Goal: Task Accomplishment & Management: Manage account settings

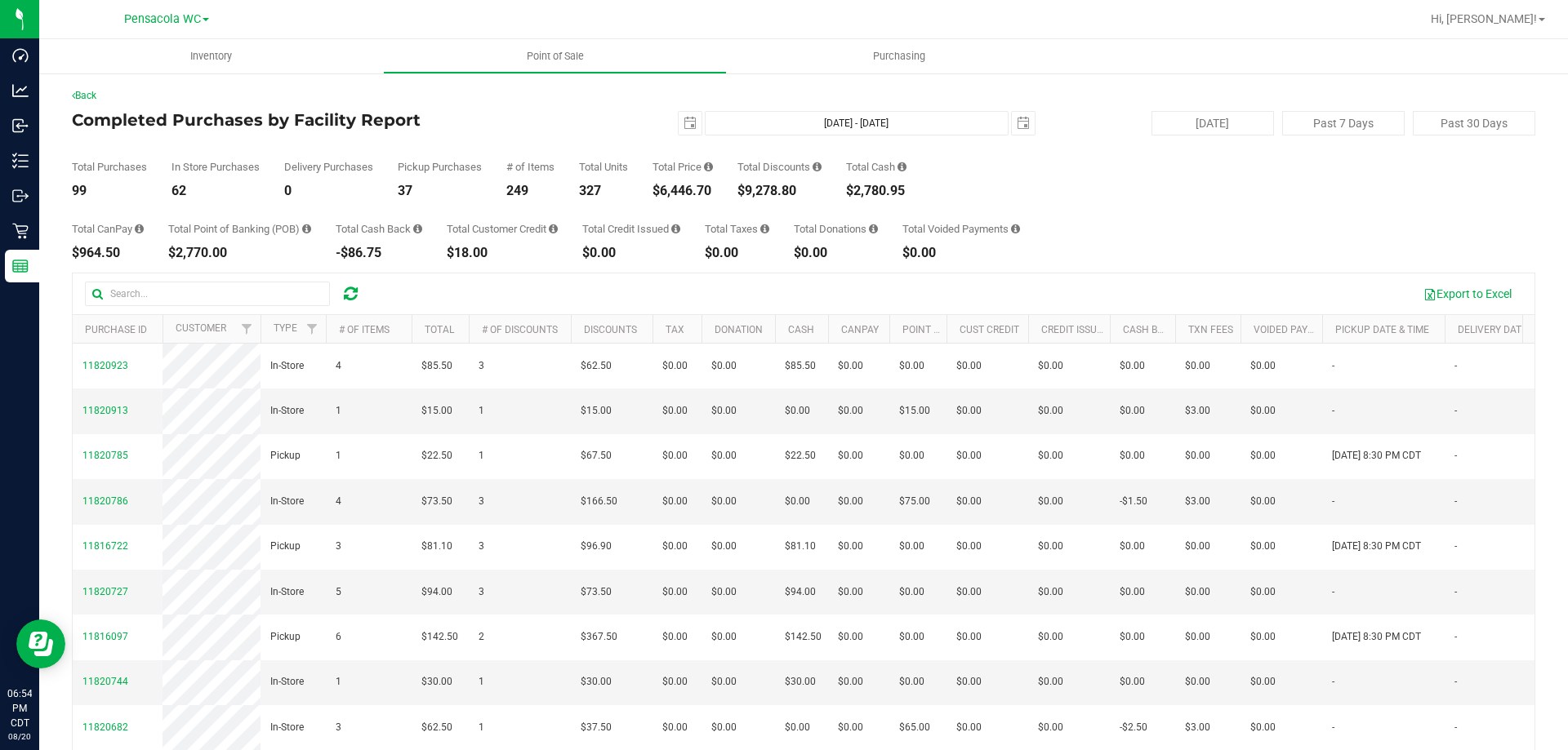
drag, startPoint x: 628, startPoint y: 189, endPoint x: 684, endPoint y: 195, distance: 56.3
click at [684, 195] on div "Total Purchases 99 In Store Purchases 62 Delivery Purchases 0 Pickup Purchases …" at bounding box center [804, 167] width 1464 height 62
click at [686, 195] on div "$6,446.70" at bounding box center [682, 191] width 60 height 13
click at [529, 201] on div "Total CanPay $964.50 Total Point of Banking (POB) $2,845.00 Total Cash Back -$8…" at bounding box center [804, 228] width 1464 height 62
drag, startPoint x: 701, startPoint y: 217, endPoint x: 728, endPoint y: 190, distance: 38.2
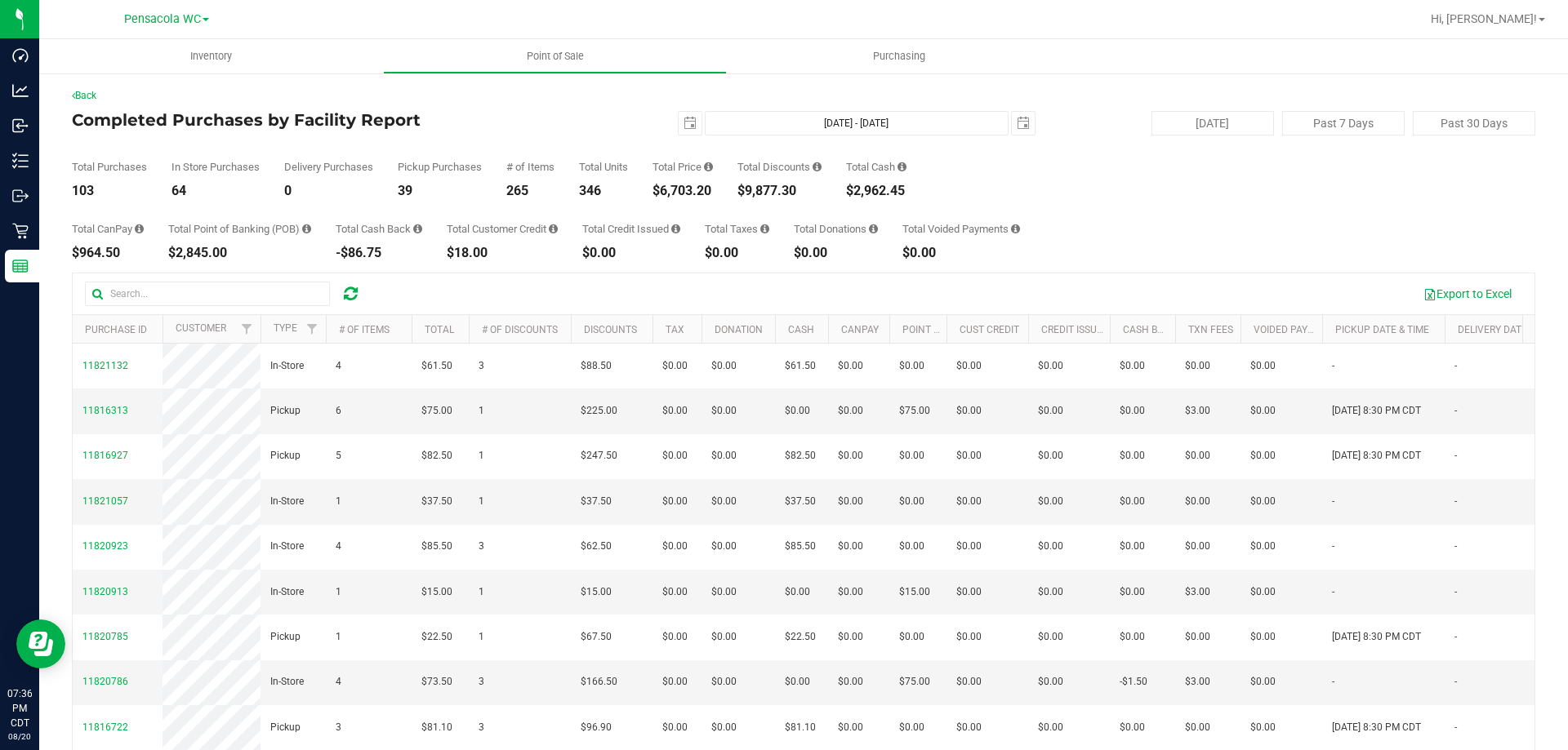
click at [728, 190] on div "Total Purchases 103 In Store Purchases 64 Delivery Purchases 0 Pickup Purchases…" at bounding box center [804, 167] width 1464 height 62
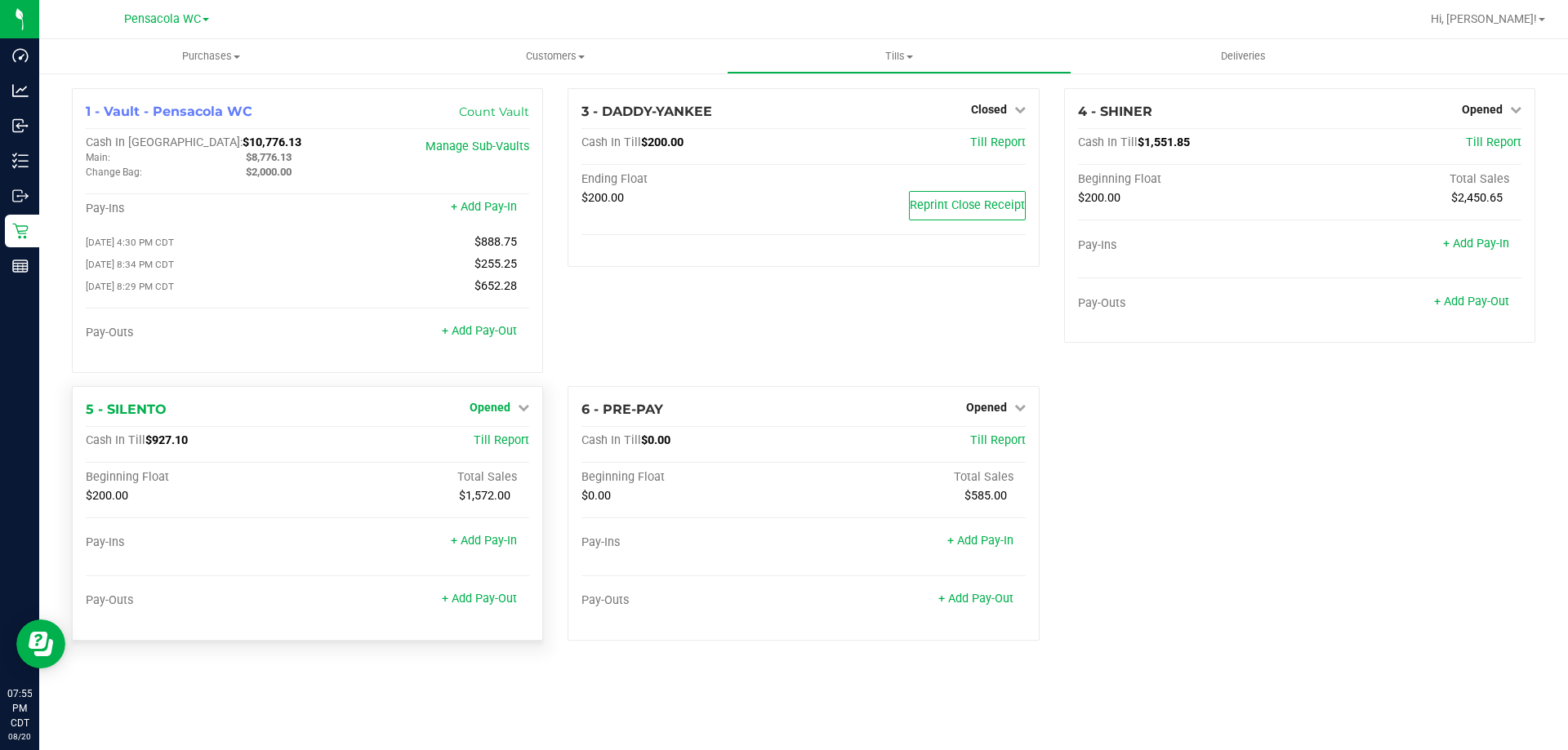
click at [492, 409] on span "Opened" at bounding box center [489, 408] width 41 height 13
click at [386, 532] on div at bounding box center [307, 531] width 443 height 12
click at [483, 601] on link "+ Add Pay-Out" at bounding box center [479, 598] width 76 height 14
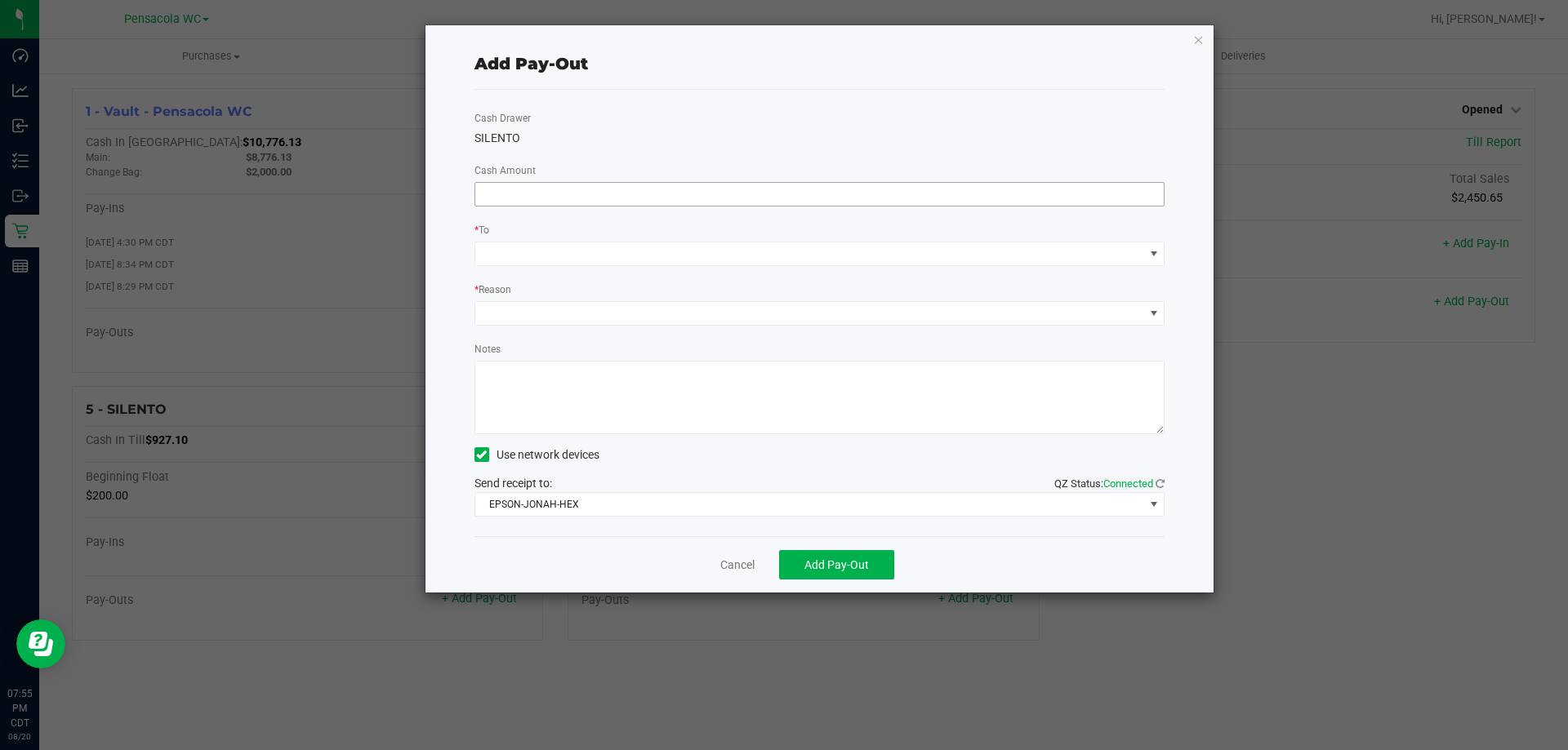
click at [611, 199] on input at bounding box center [819, 194] width 689 height 23
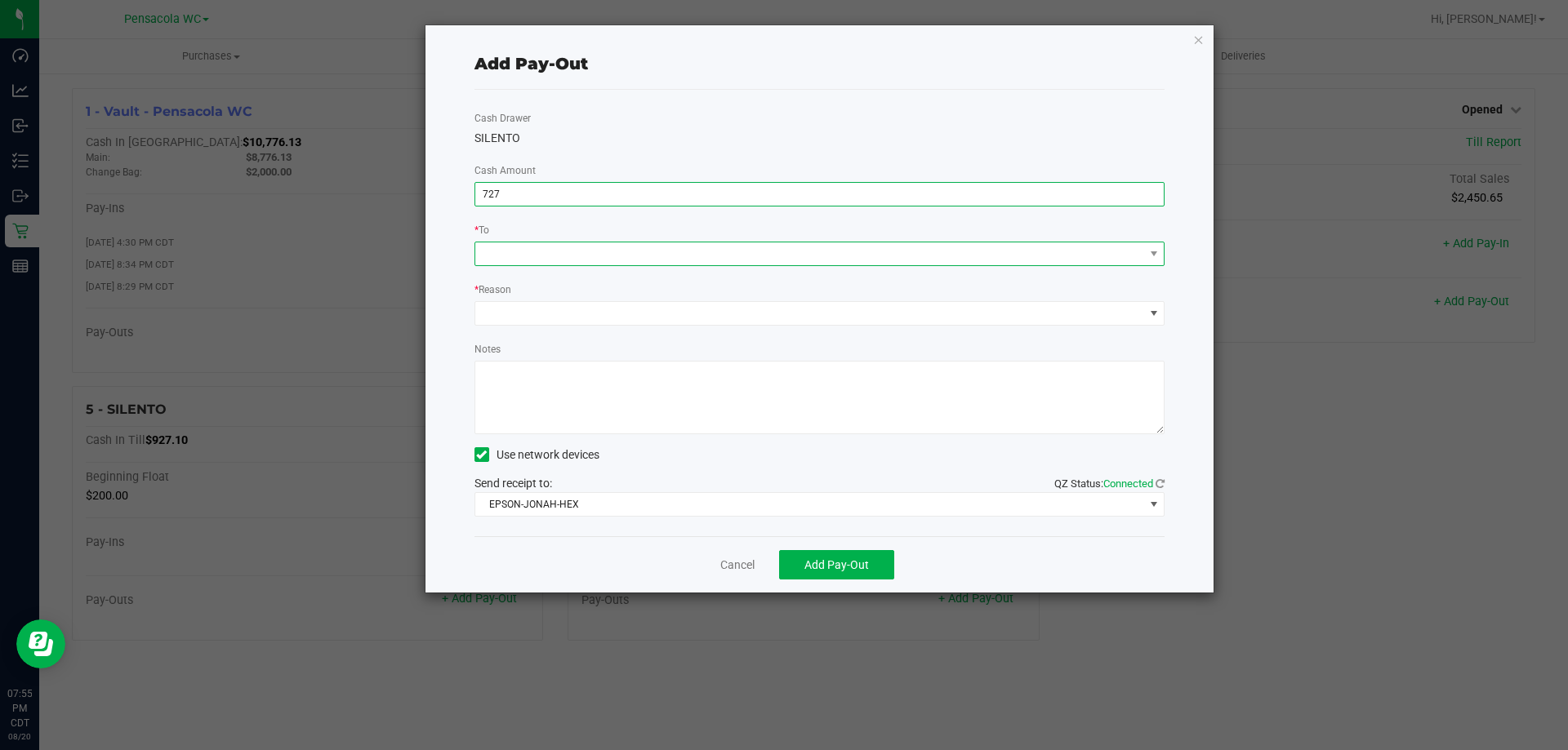
click at [608, 257] on span at bounding box center [809, 253] width 669 height 23
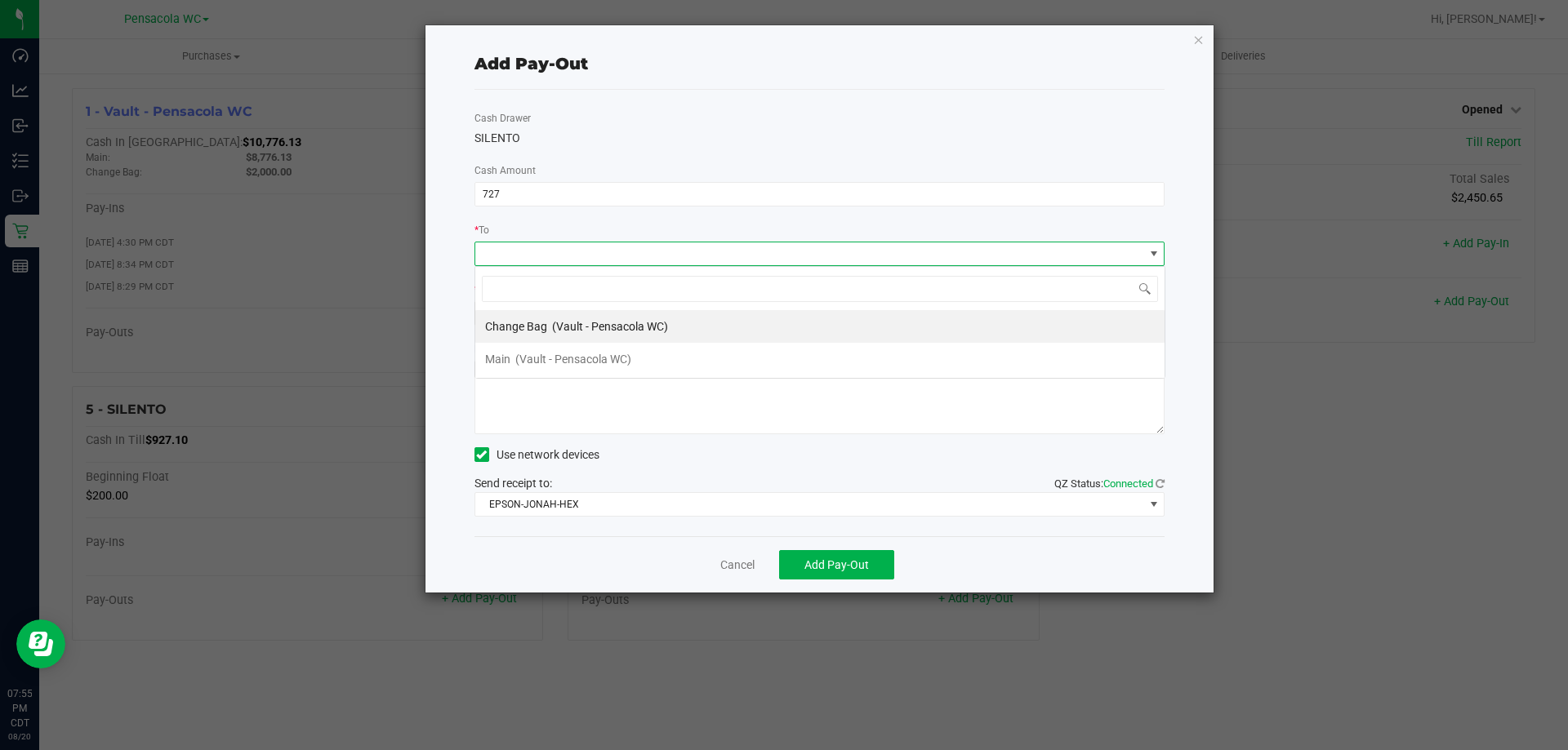
type input "$727.00"
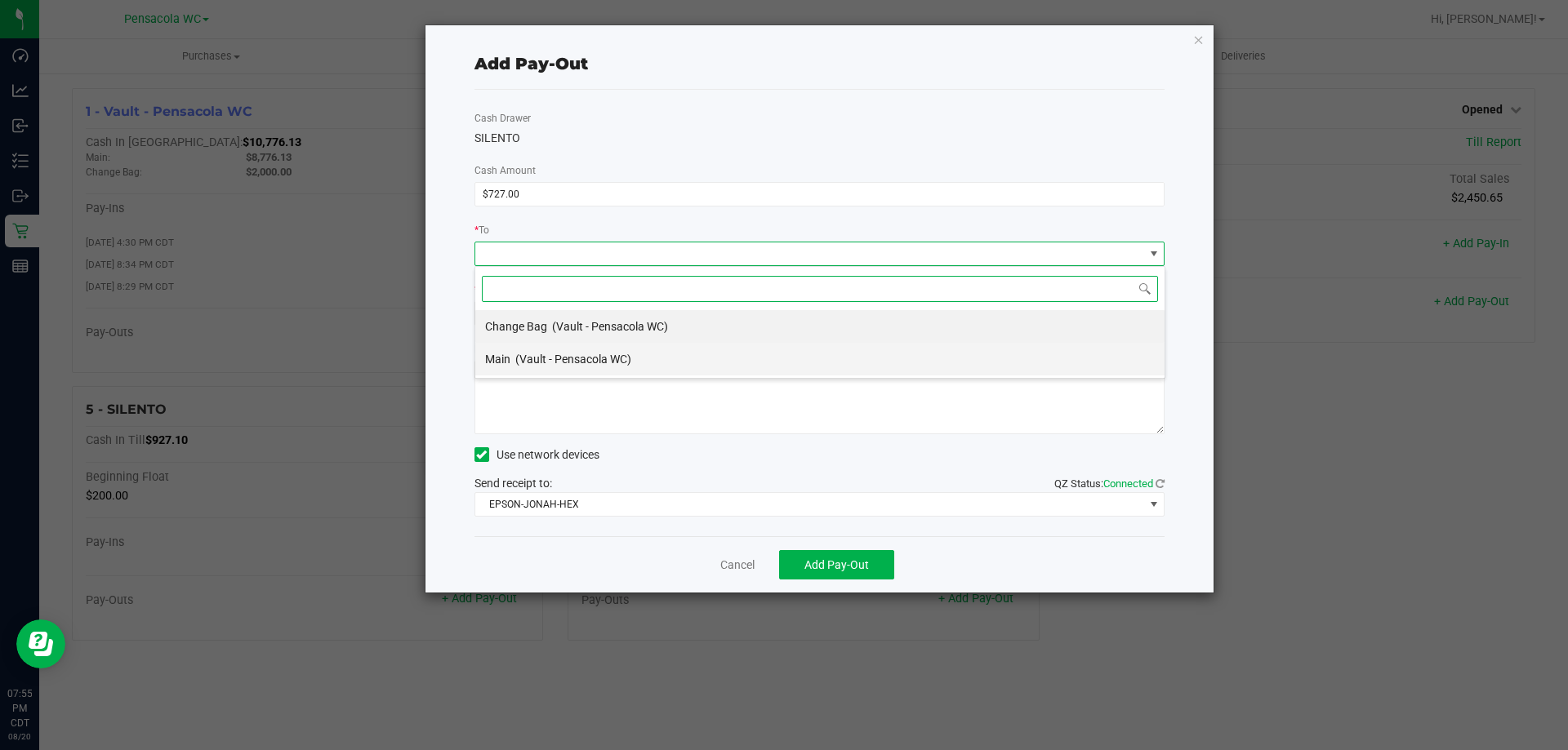
click at [569, 362] on span "(Vault - Pensacola WC)" at bounding box center [573, 359] width 116 height 13
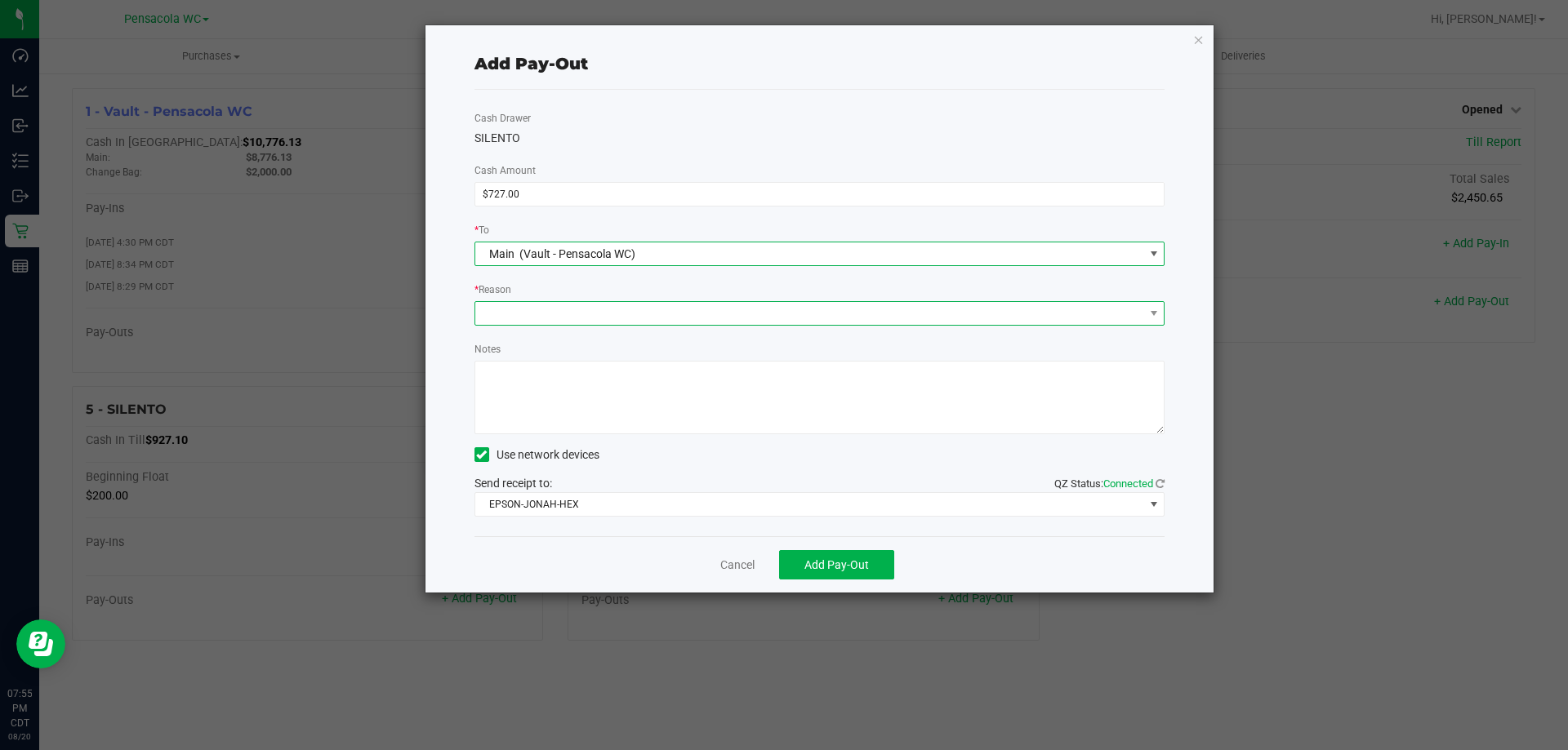
click at [612, 305] on span at bounding box center [809, 313] width 669 height 23
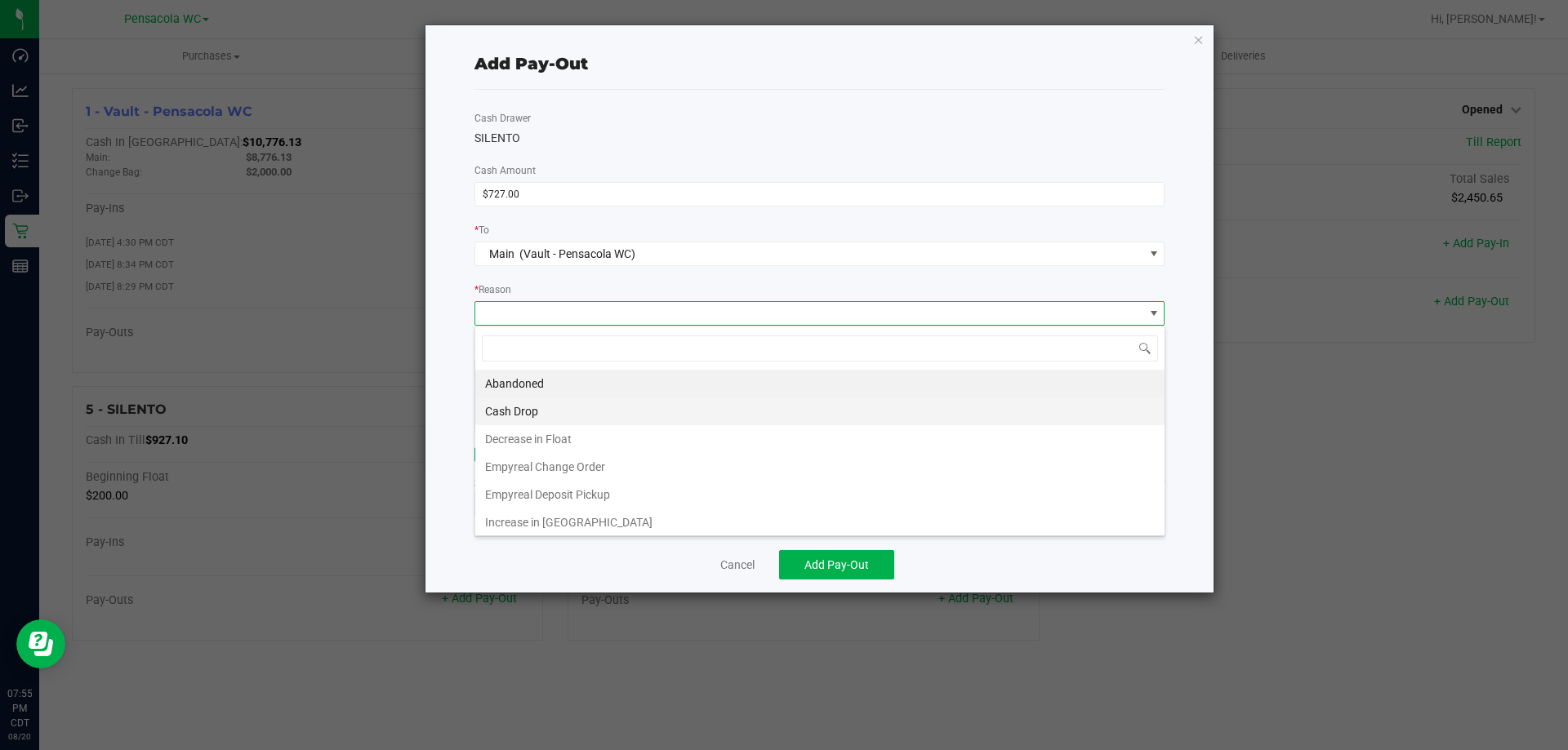
click at [570, 412] on li "Cash Drop" at bounding box center [819, 411] width 689 height 28
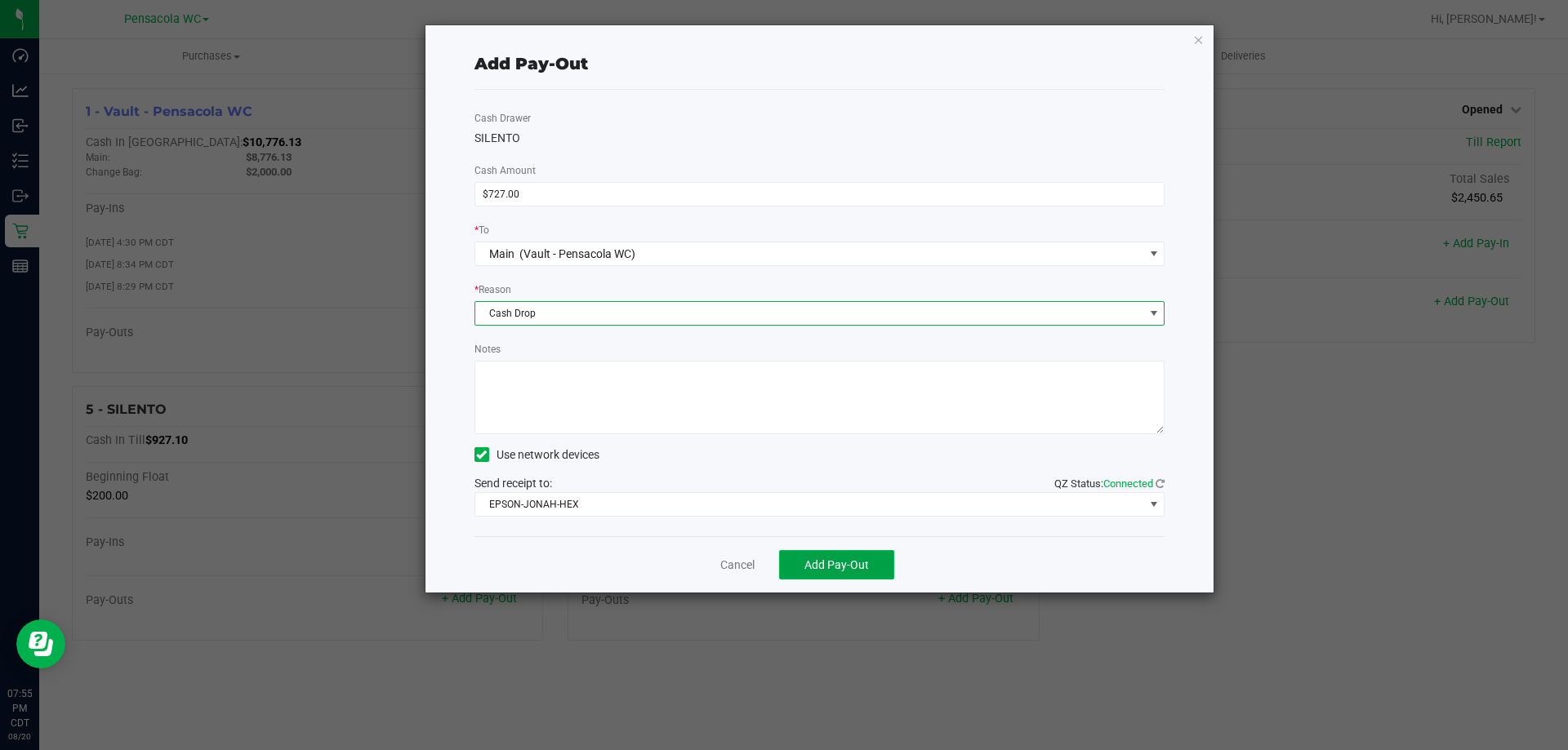
click at [854, 565] on span "Add Pay-Out" at bounding box center [836, 565] width 65 height 13
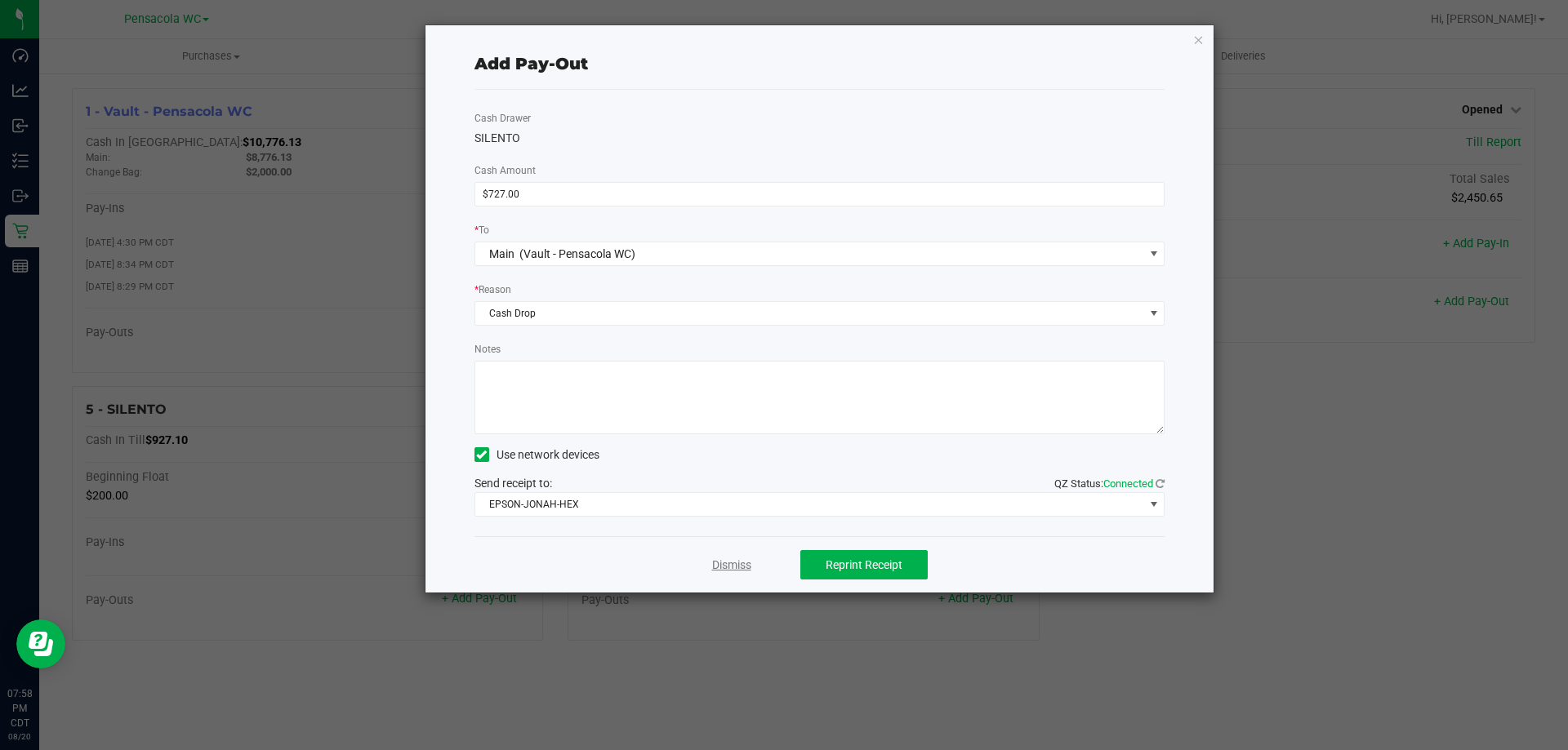
click at [721, 570] on link "Dismiss" at bounding box center [731, 565] width 39 height 17
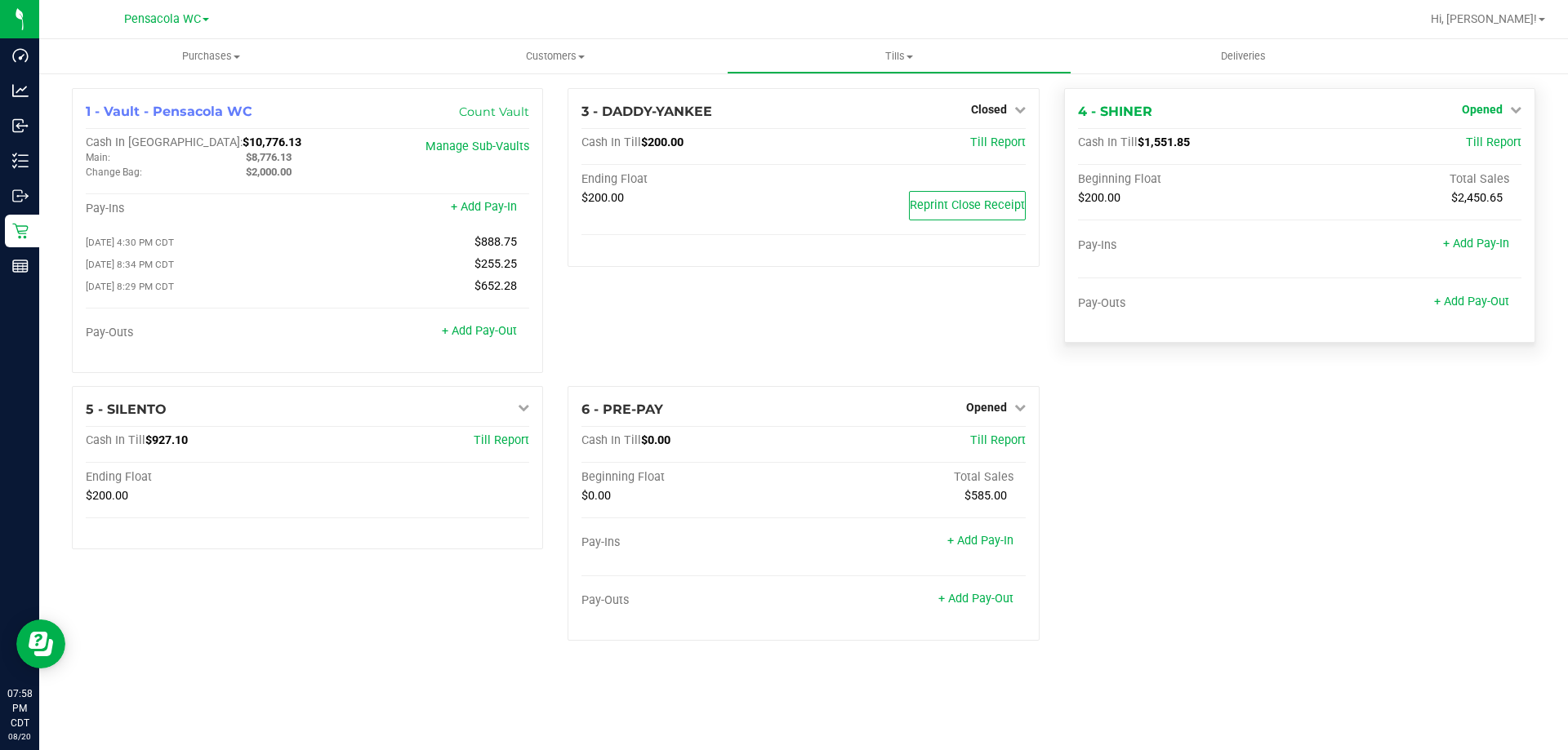
click at [1472, 114] on span "Opened" at bounding box center [1482, 110] width 41 height 13
click at [1317, 261] on div at bounding box center [1299, 266] width 443 height 12
click at [1501, 306] on link "+ Add Pay-Out" at bounding box center [1472, 301] width 76 height 14
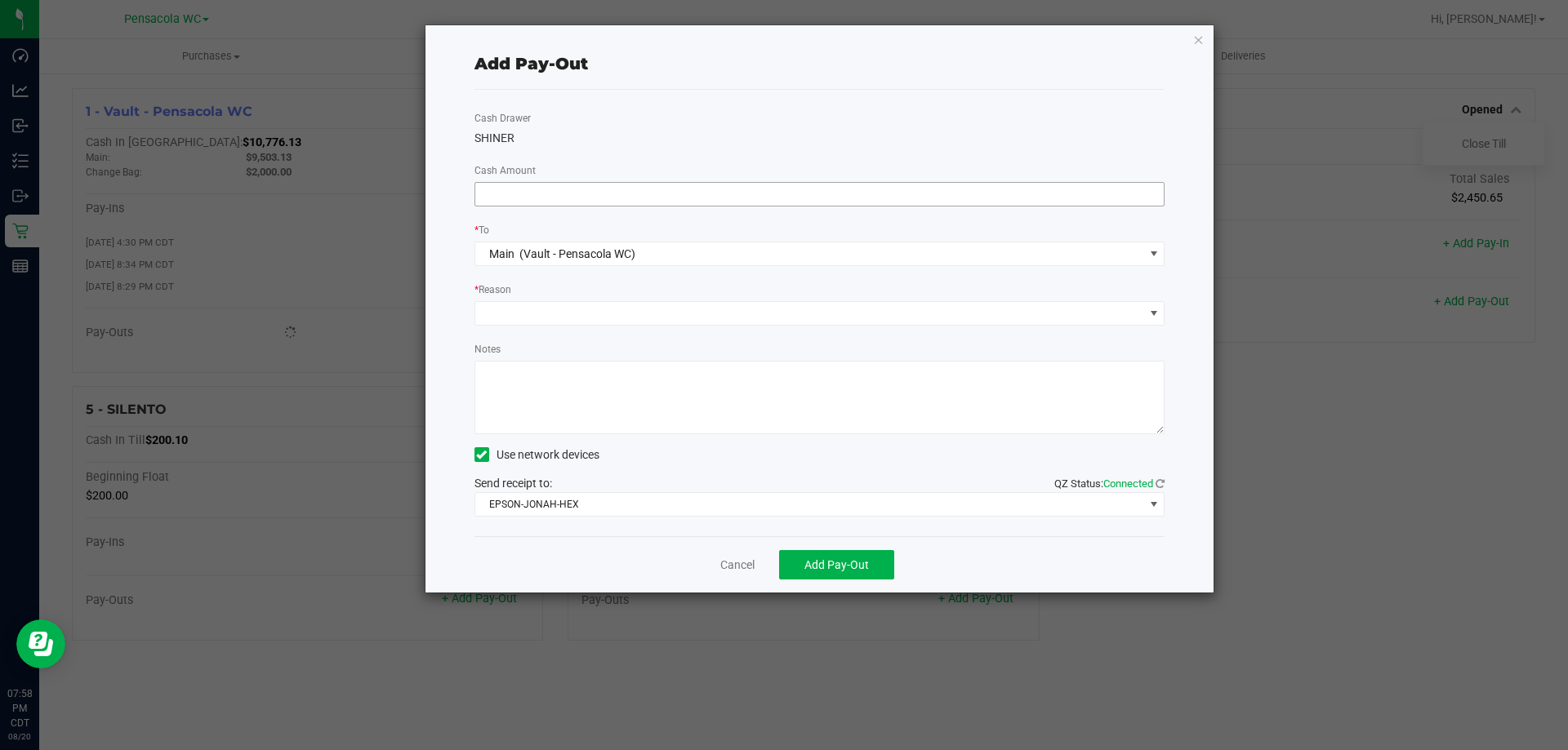
click at [838, 196] on input at bounding box center [819, 194] width 689 height 23
click at [550, 315] on span at bounding box center [809, 313] width 669 height 23
type input "$1,350.00"
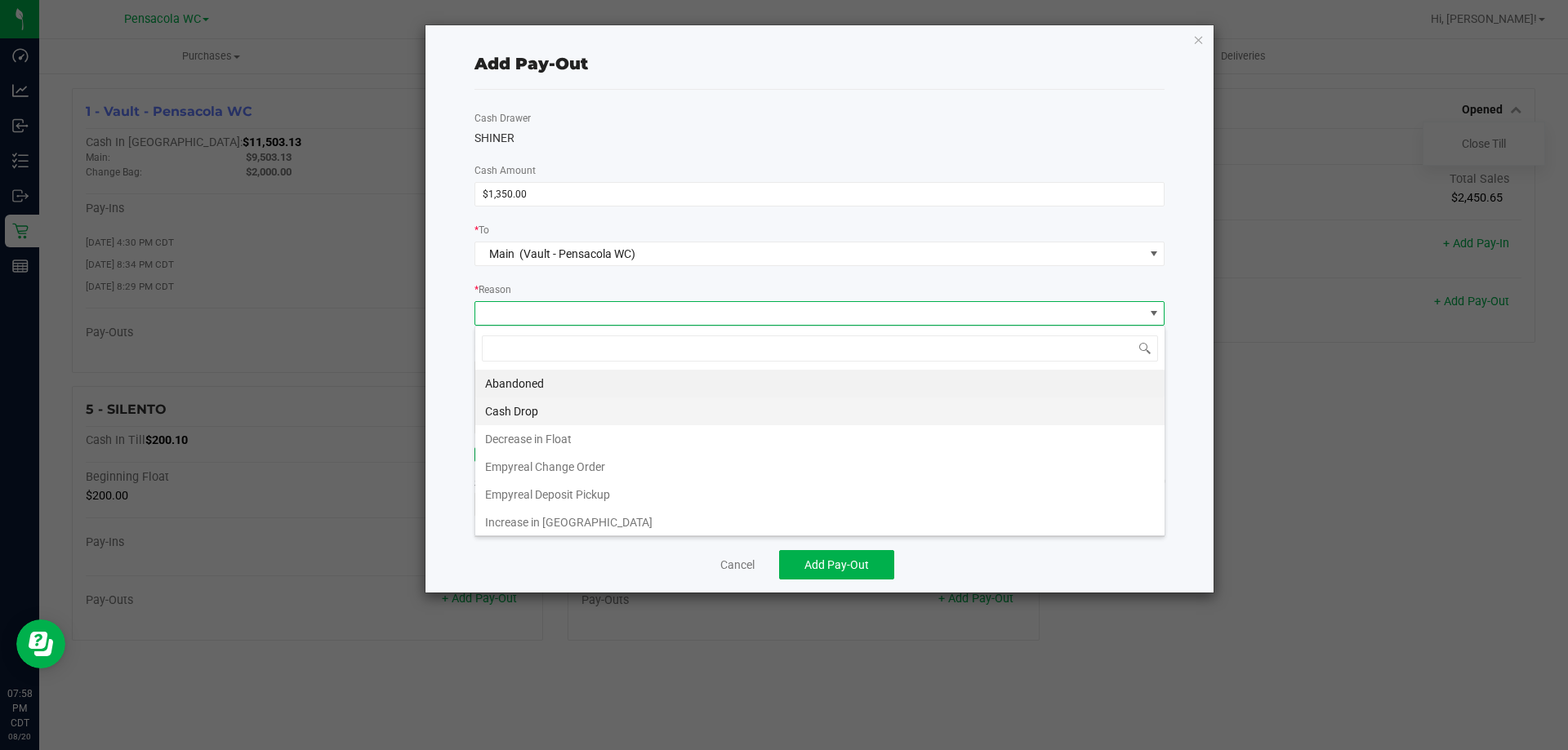
click at [549, 407] on li "Cash Drop" at bounding box center [819, 411] width 689 height 28
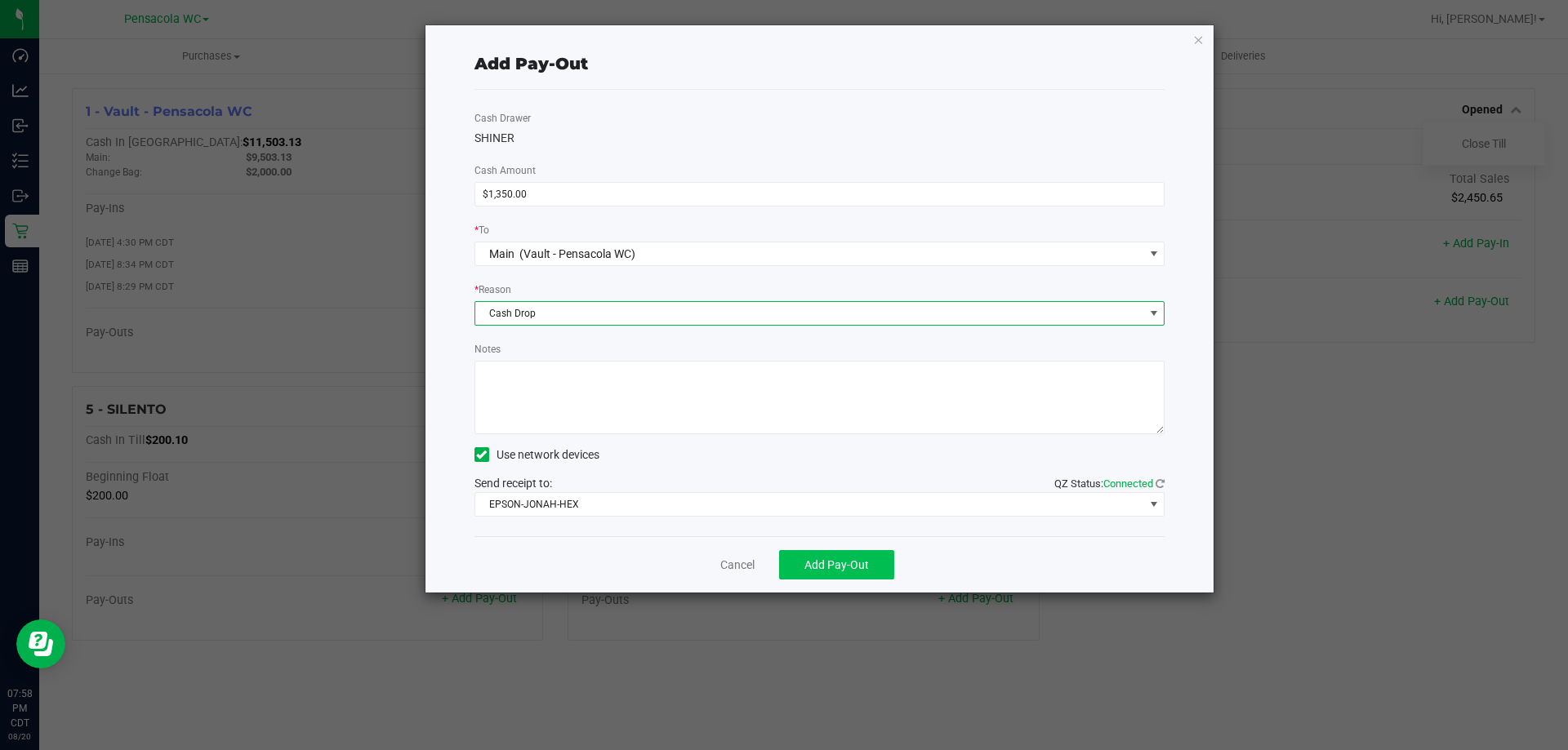
click at [864, 567] on span "Add Pay-Out" at bounding box center [836, 565] width 65 height 13
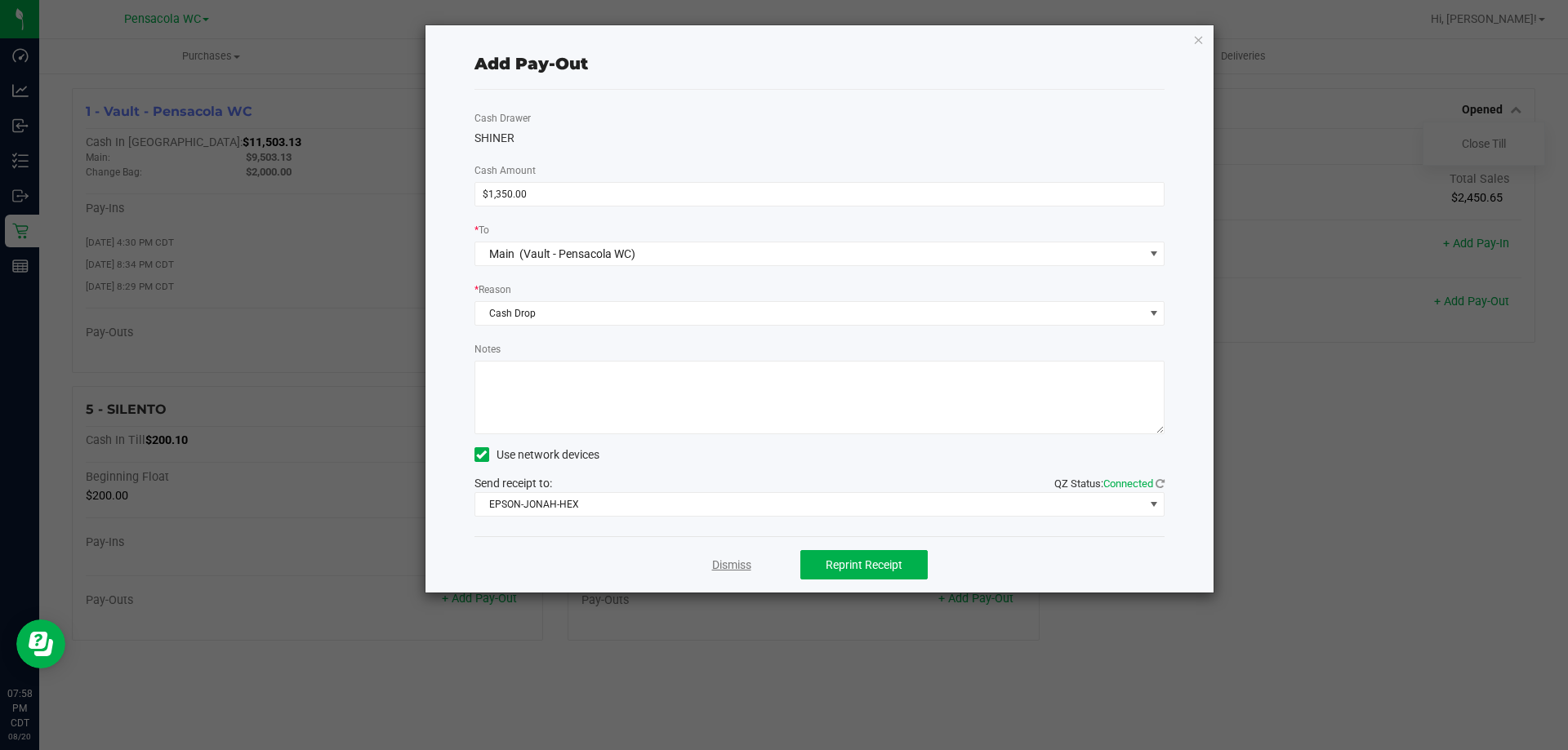
click at [734, 569] on link "Dismiss" at bounding box center [731, 565] width 39 height 17
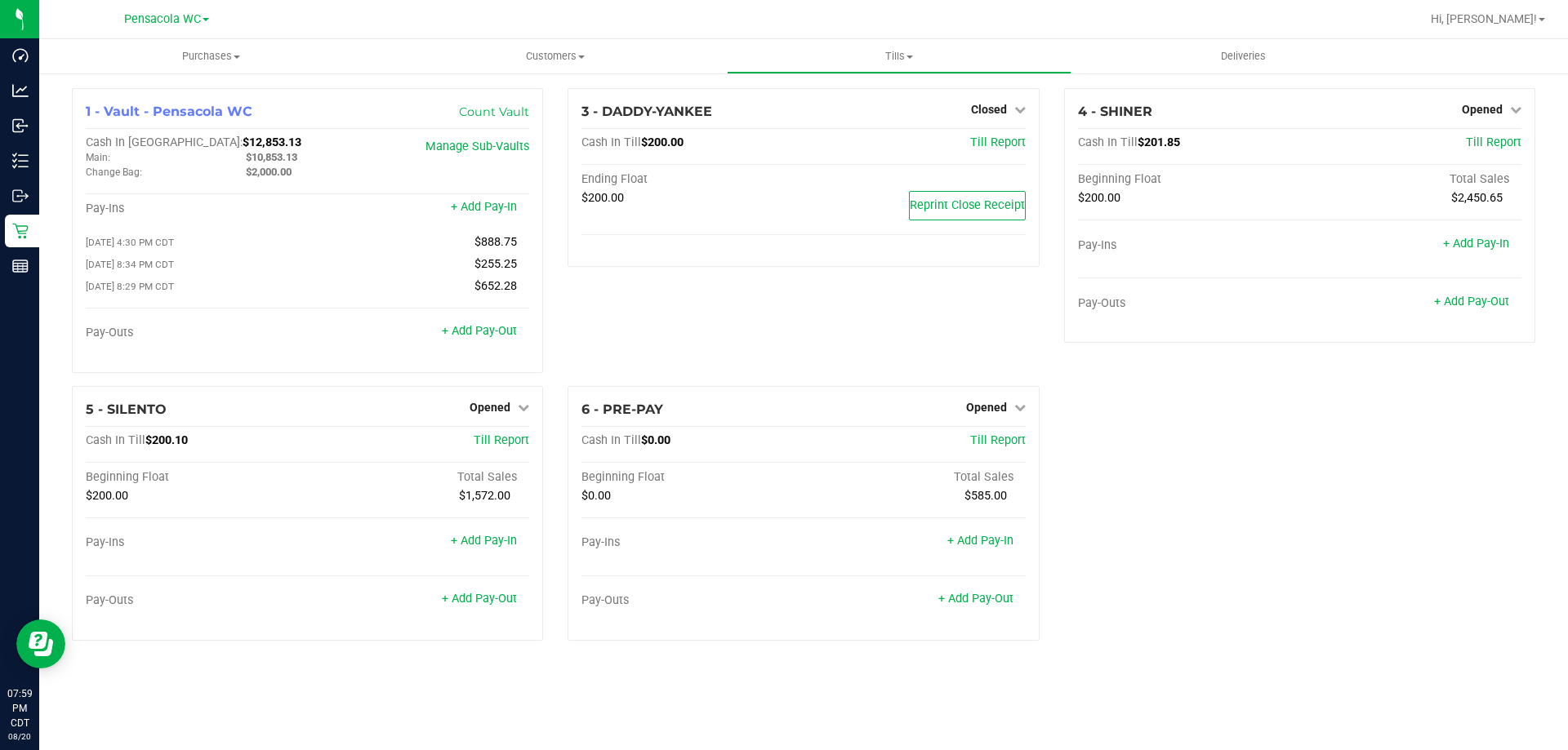
click at [754, 340] on div "3 - DADDY-YANKEE Closed Open Till Cash In Till $200.00 Till Report Ending Float…" at bounding box center [803, 237] width 496 height 298
click at [483, 407] on span "Opened" at bounding box center [489, 408] width 41 height 13
click at [490, 445] on link "Close Till" at bounding box center [492, 441] width 44 height 13
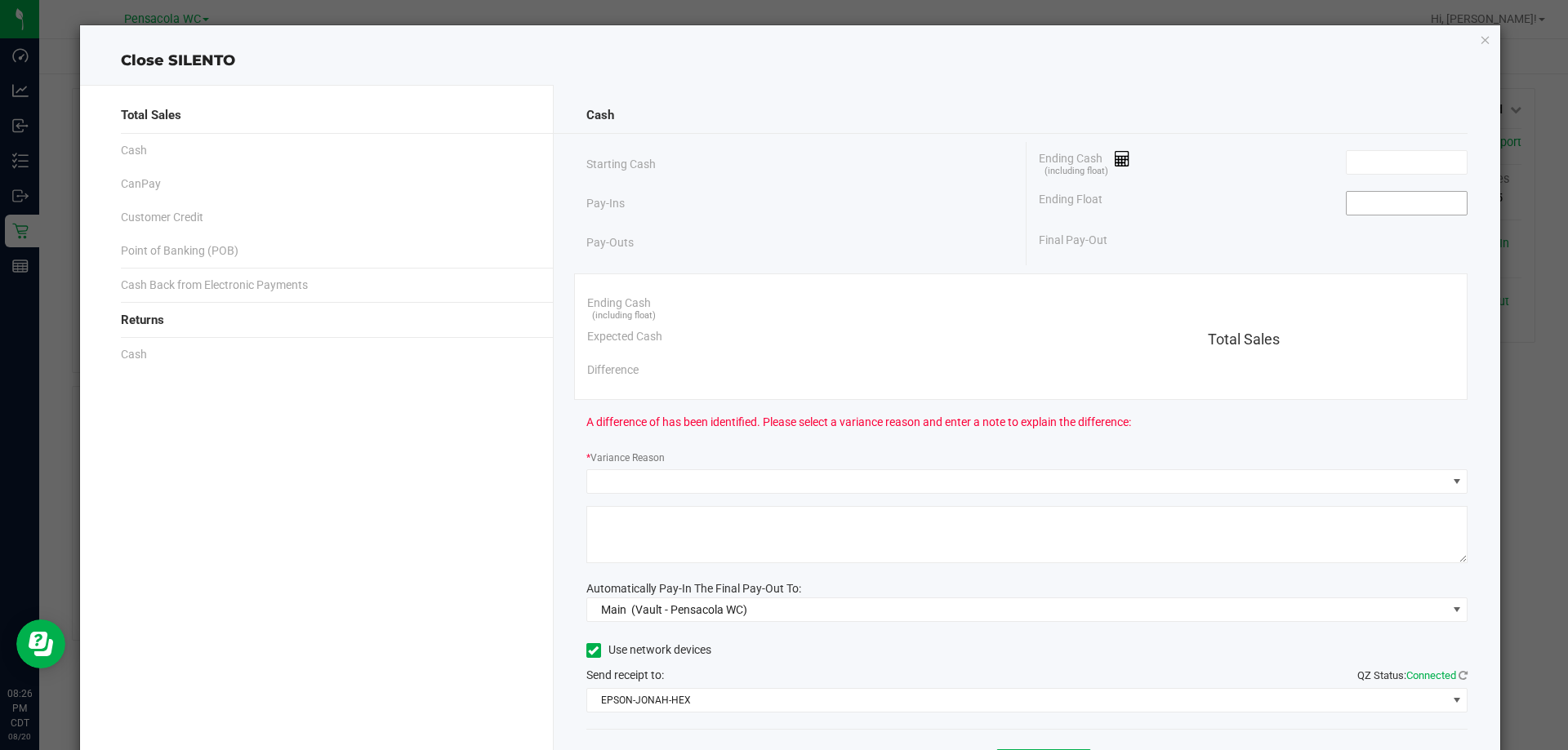
click at [1384, 204] on input at bounding box center [1407, 203] width 120 height 23
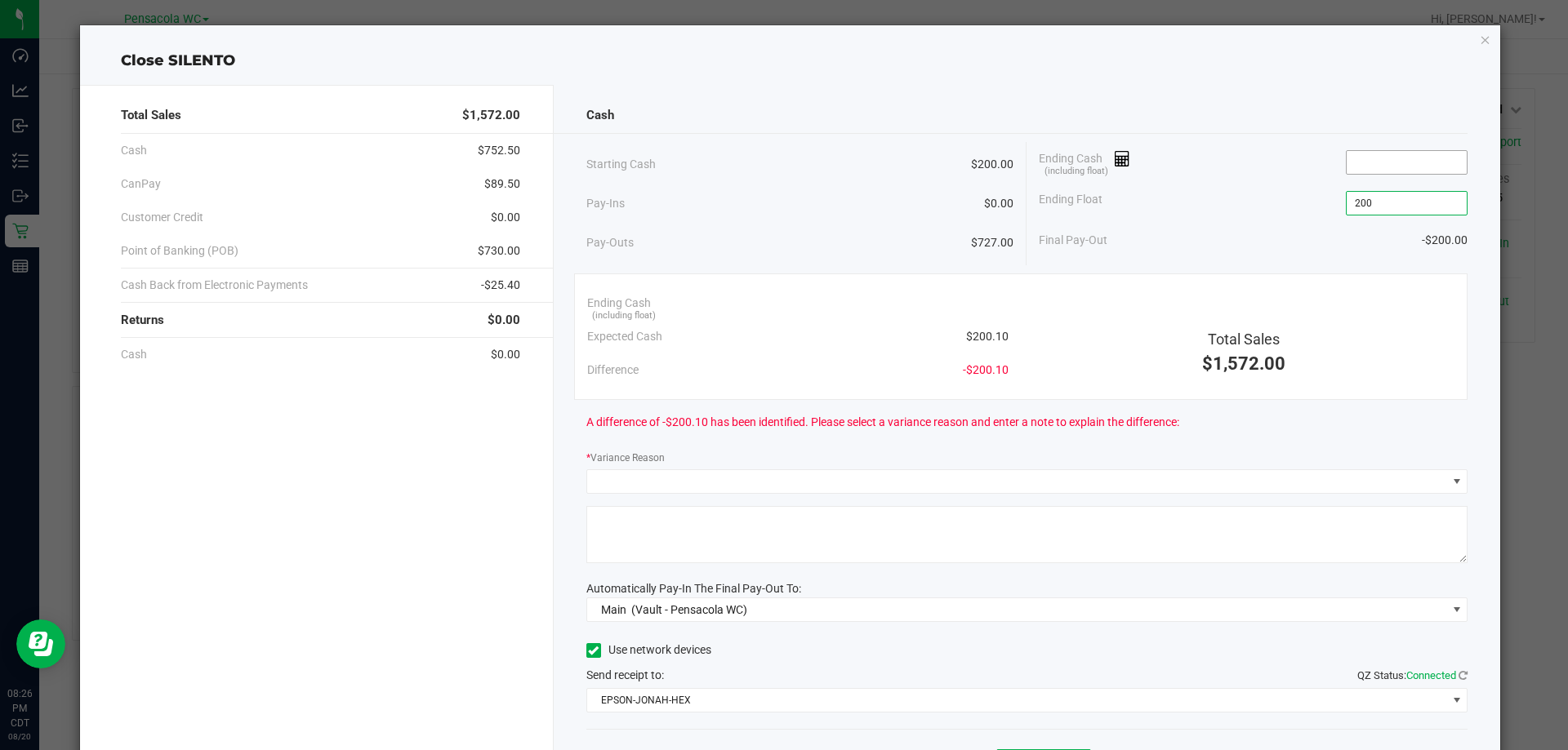
click at [1379, 163] on input at bounding box center [1407, 162] width 120 height 23
type input "$200.00"
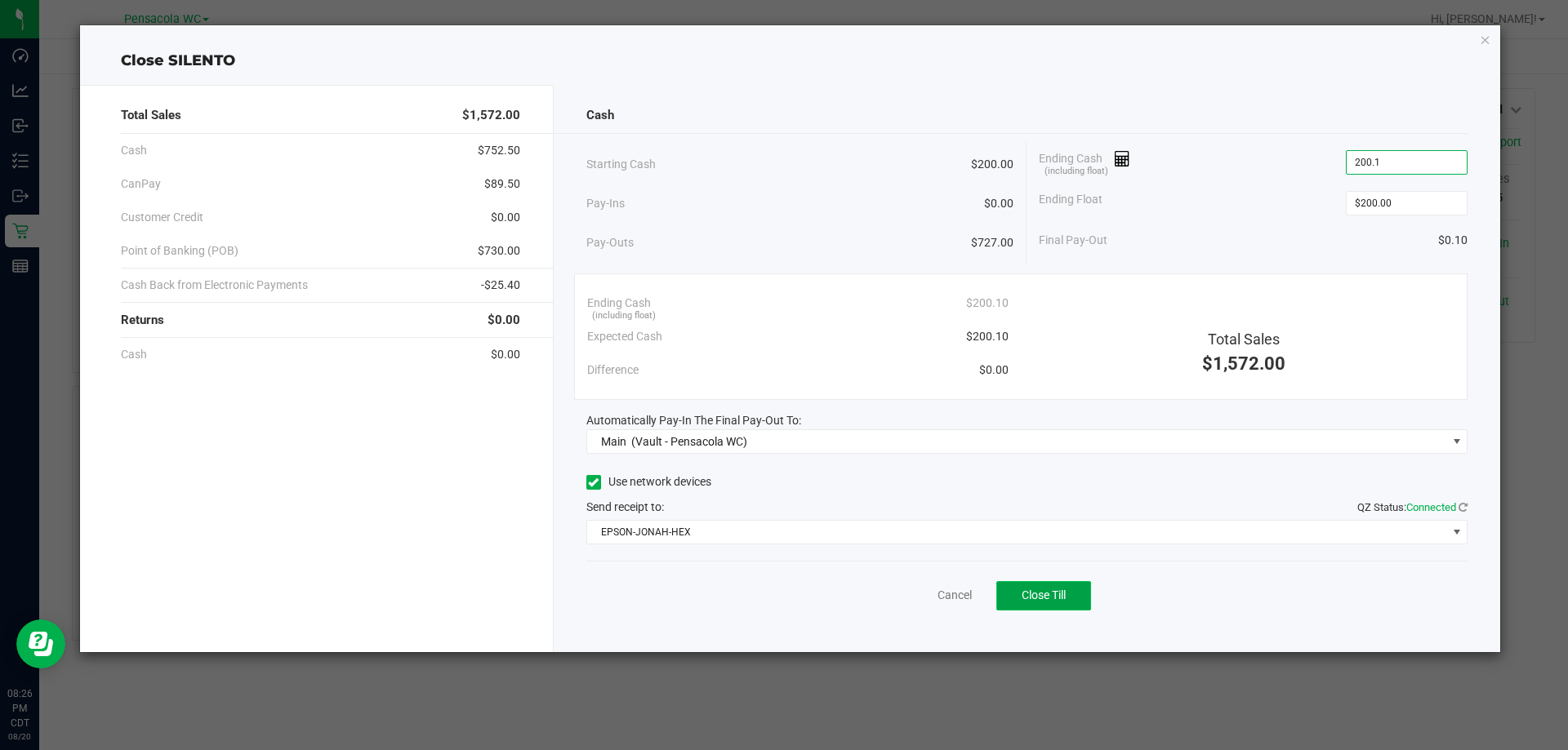
click at [1057, 596] on span "Close Till" at bounding box center [1043, 596] width 44 height 13
type input "$200.10"
click at [920, 602] on link "Dismiss" at bounding box center [918, 596] width 39 height 17
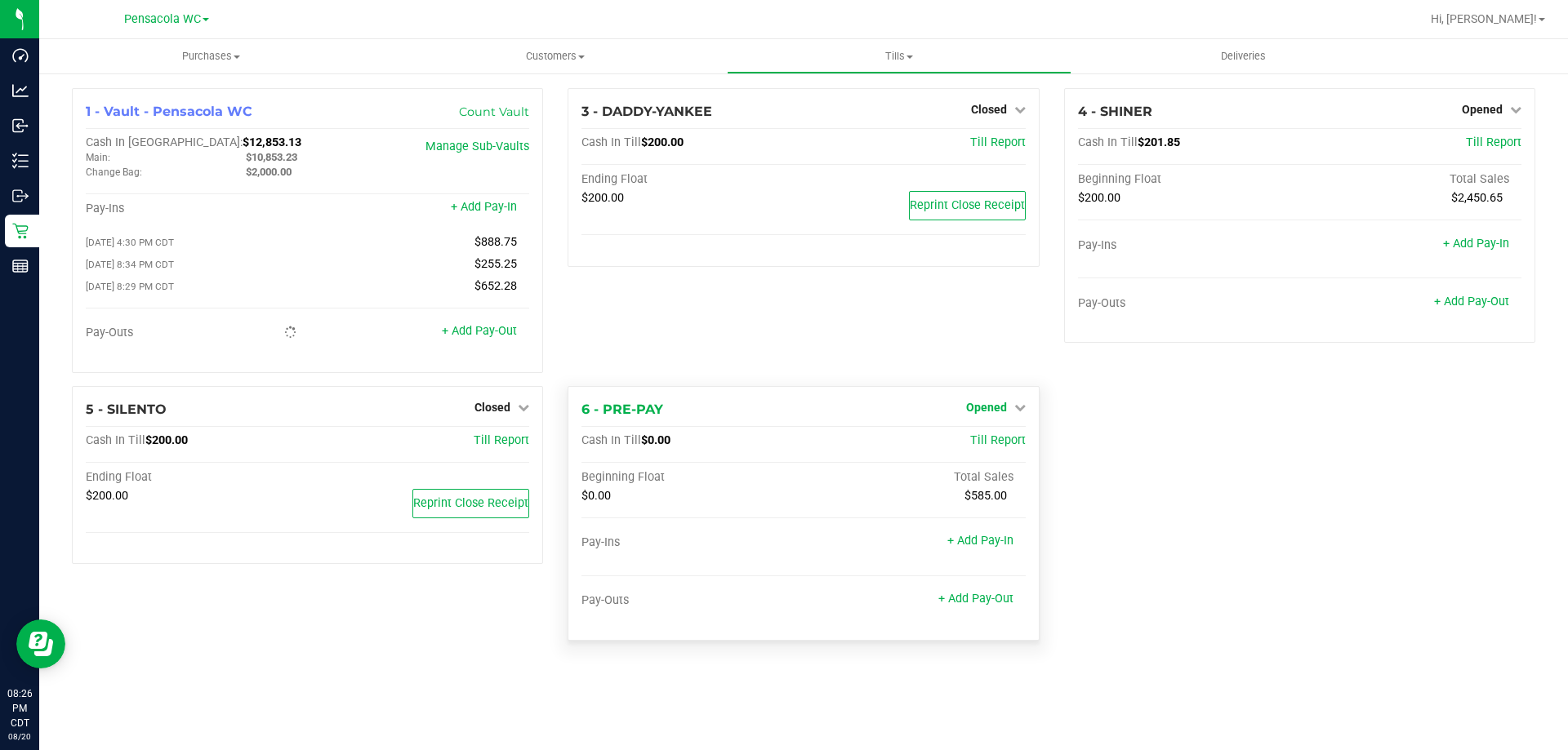
click at [997, 414] on span "Opened" at bounding box center [986, 408] width 41 height 13
click at [980, 447] on link "Close Till" at bounding box center [988, 441] width 44 height 13
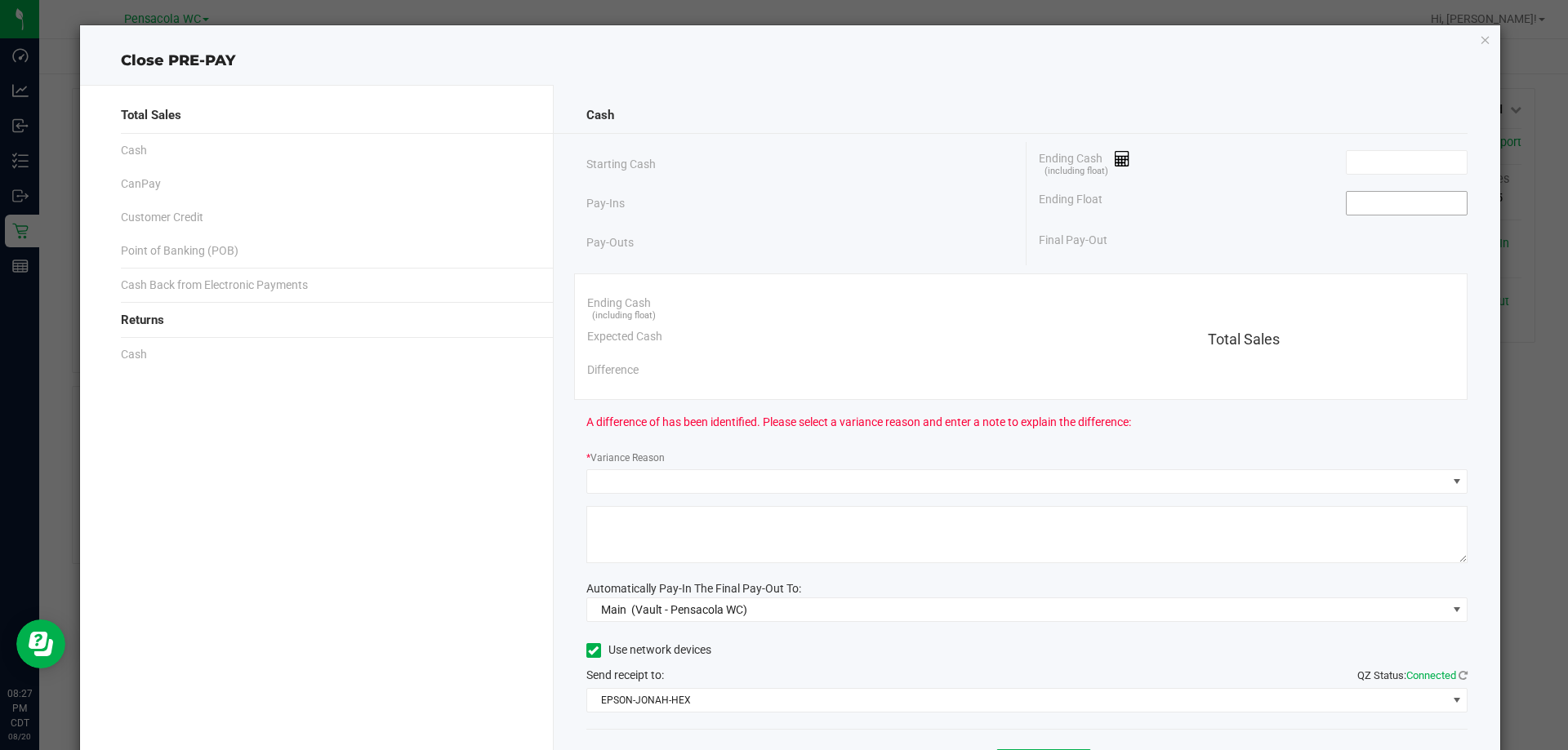
click at [1394, 202] on input at bounding box center [1407, 203] width 120 height 23
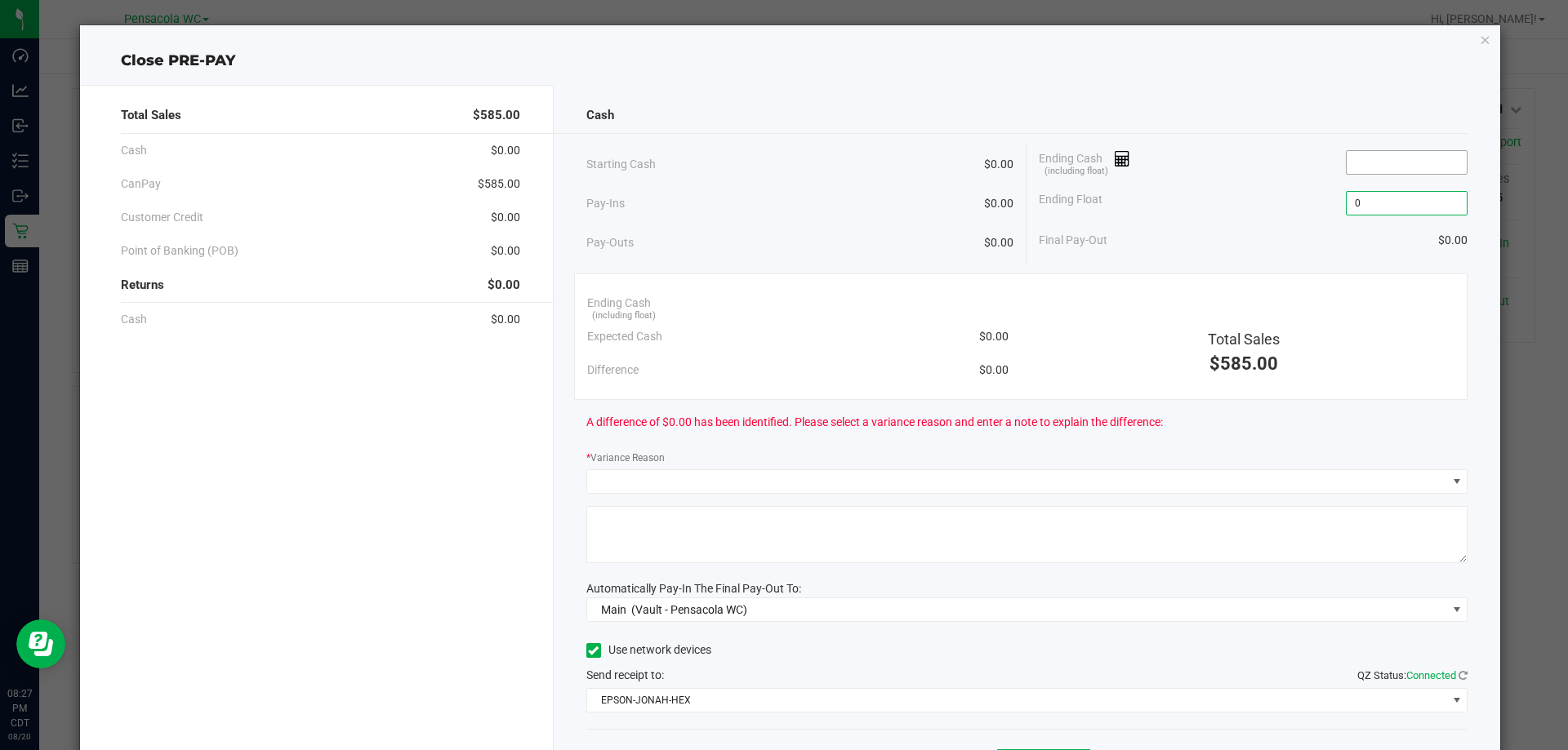
click at [1387, 163] on input at bounding box center [1407, 162] width 120 height 23
type input "$0.00"
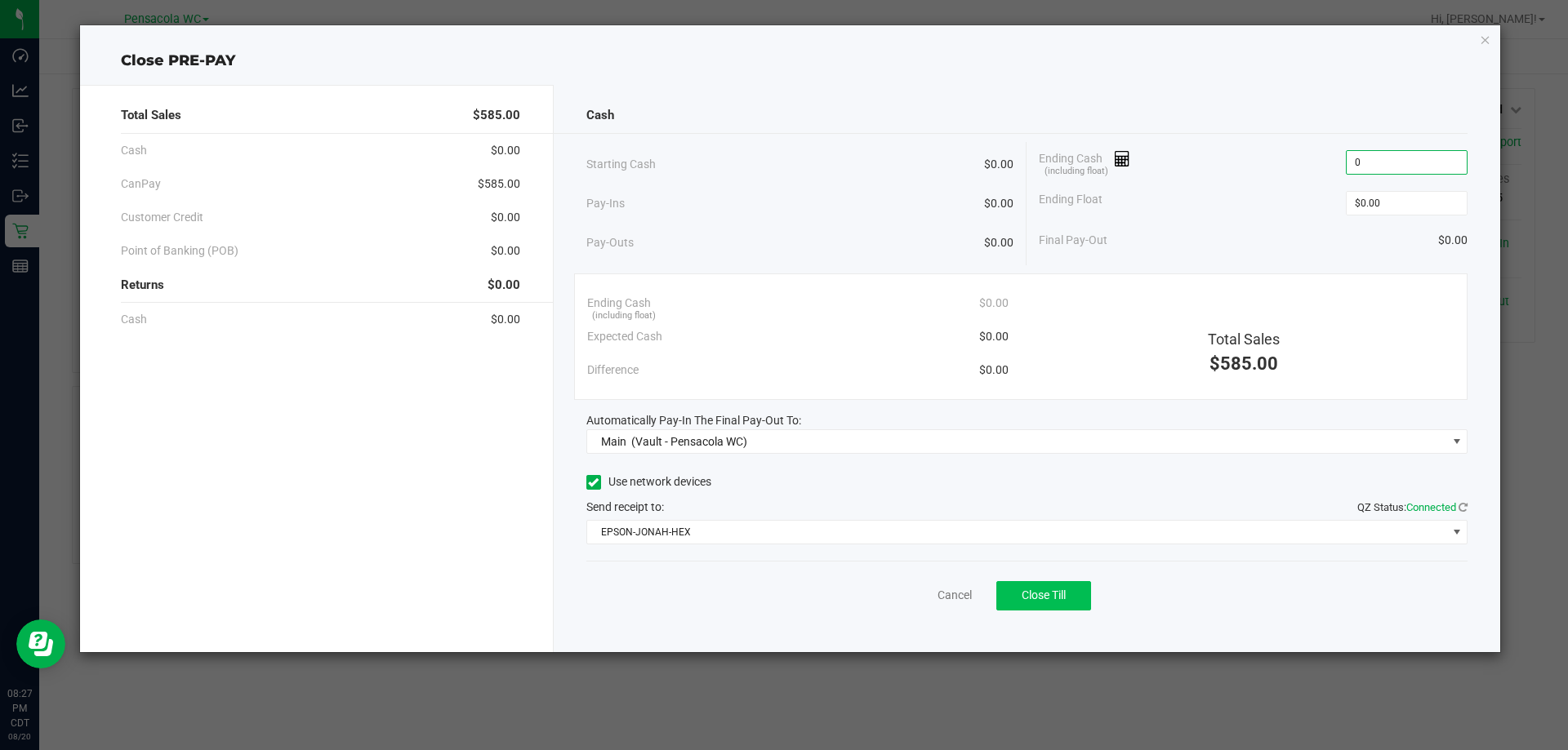
click at [1056, 591] on span "Close Till" at bounding box center [1043, 596] width 44 height 13
type input "$0.00"
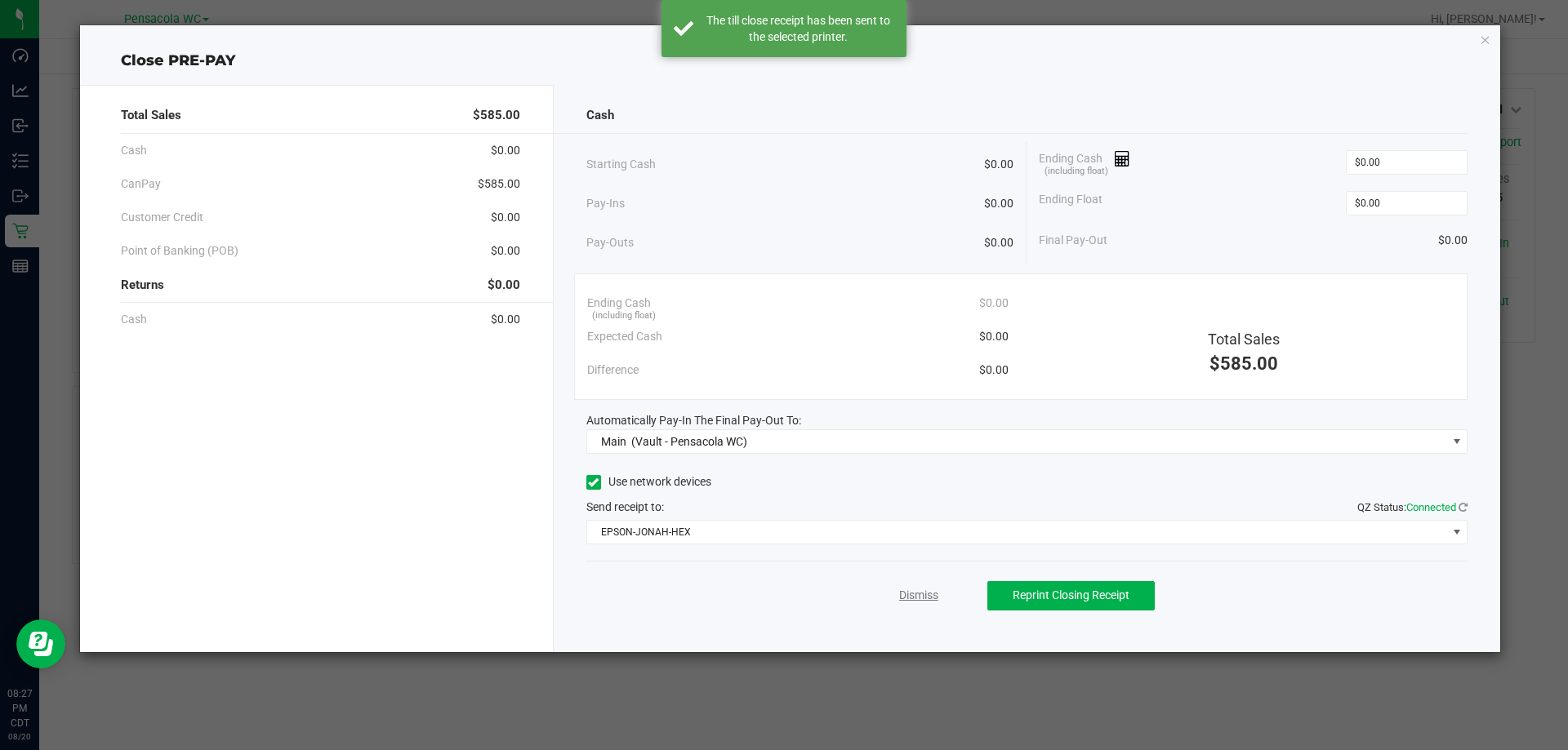
click at [928, 592] on link "Dismiss" at bounding box center [918, 596] width 39 height 17
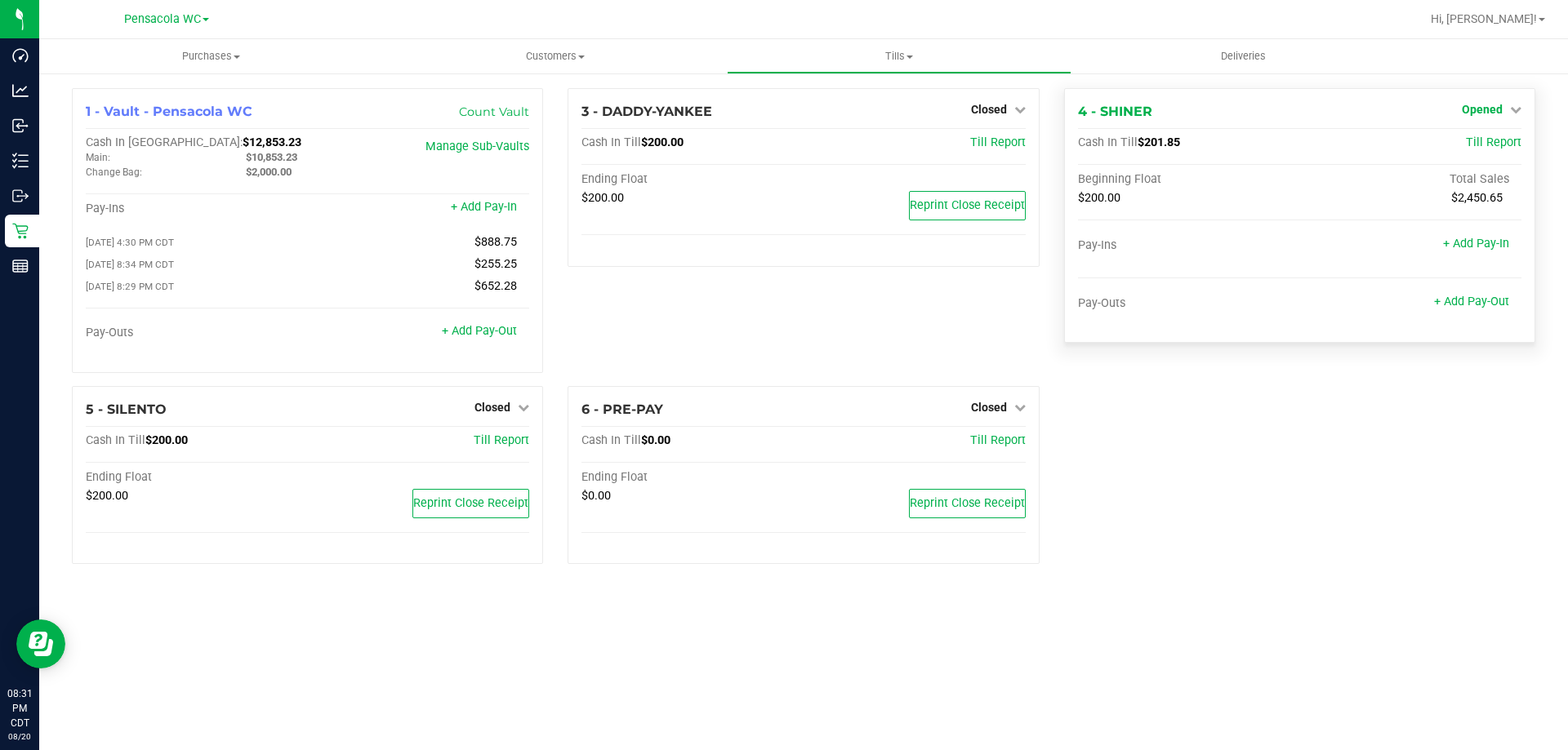
click at [1487, 116] on span "Opened" at bounding box center [1482, 110] width 41 height 13
click at [1485, 143] on link "Close Till" at bounding box center [1484, 143] width 44 height 13
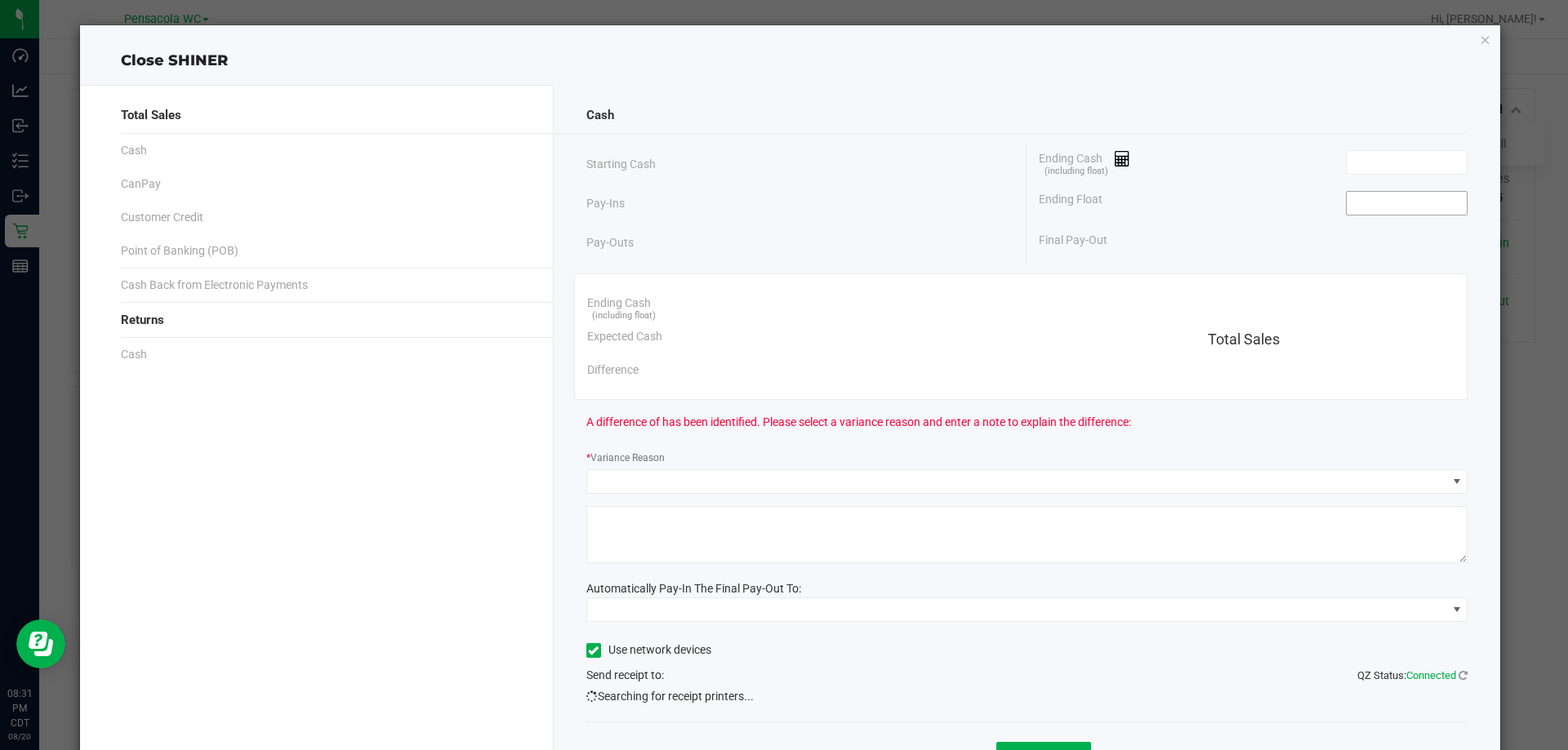
click at [1406, 206] on input at bounding box center [1407, 203] width 120 height 23
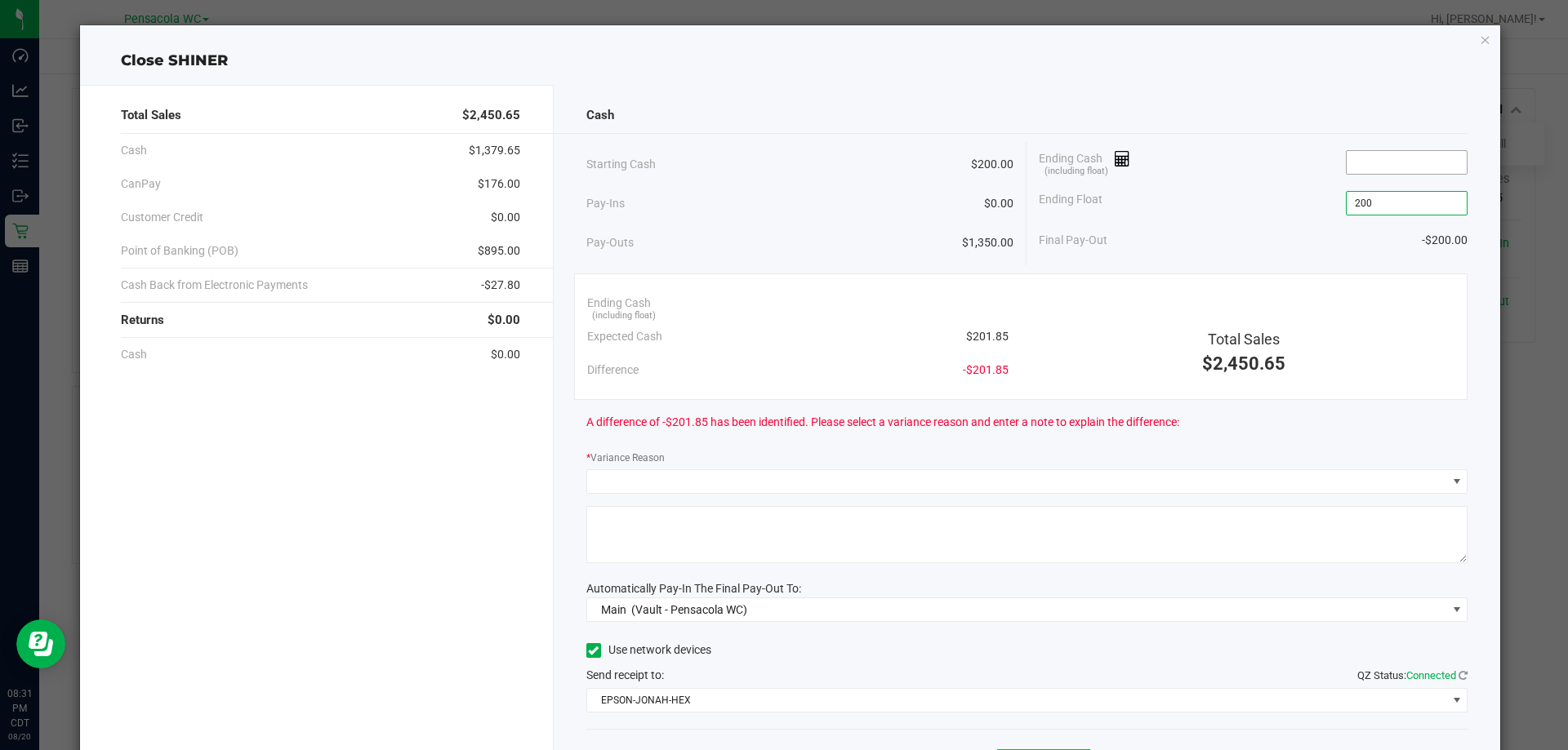
click at [1393, 162] on input at bounding box center [1407, 162] width 120 height 23
type input "$200.00"
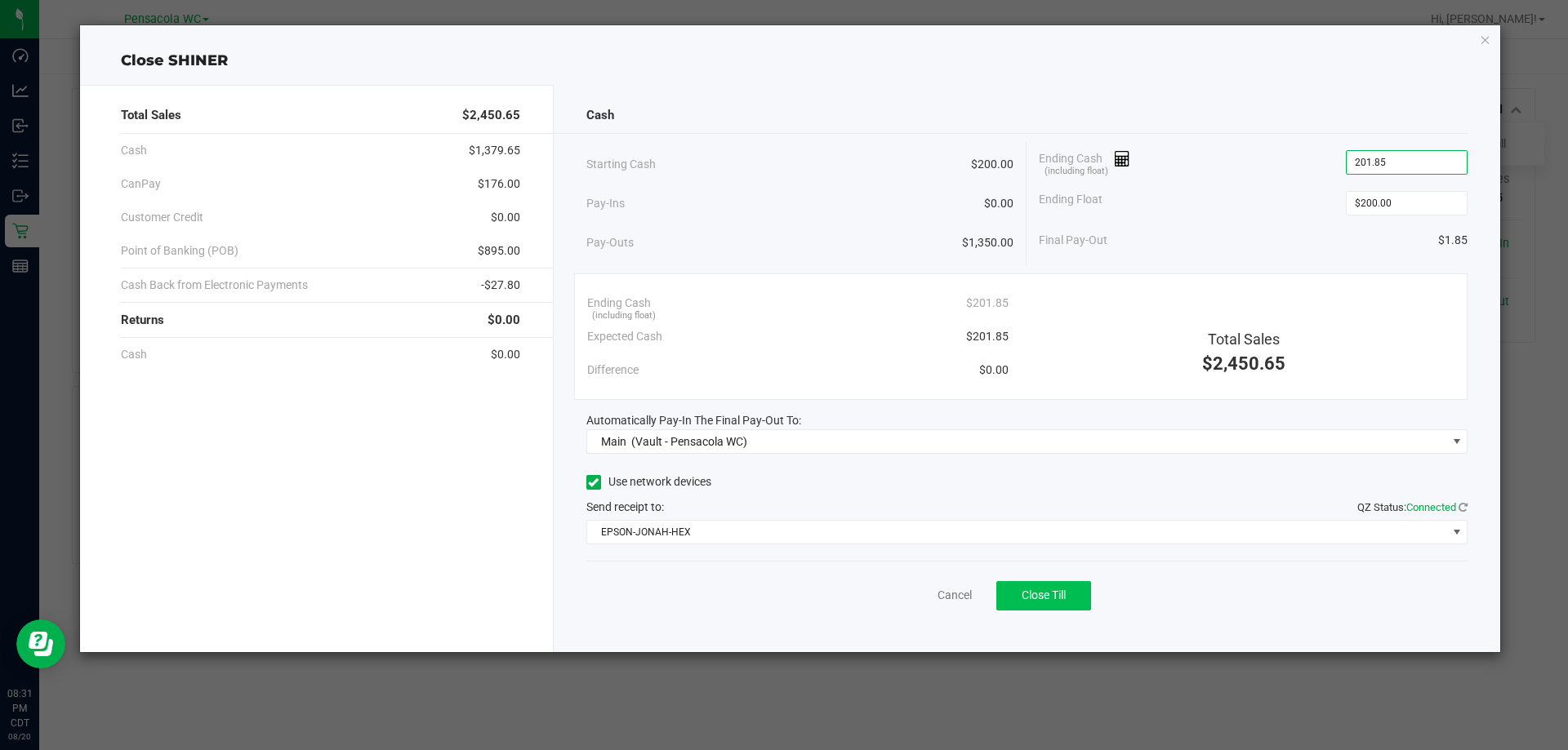
click at [1059, 602] on span "Close Till" at bounding box center [1043, 596] width 44 height 13
type input "$201.85"
click at [933, 598] on link "Dismiss" at bounding box center [918, 596] width 39 height 17
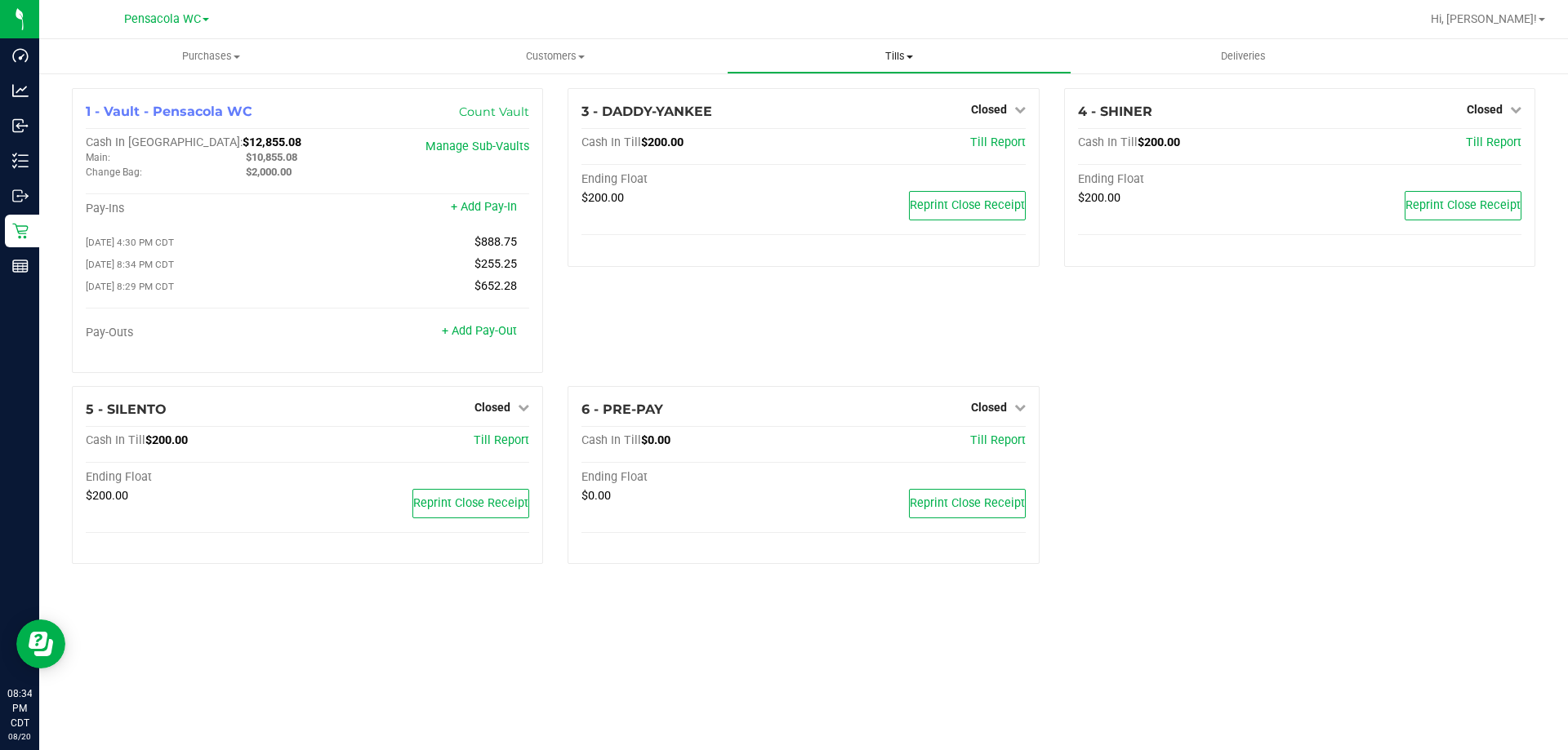
click at [904, 60] on span "Tills" at bounding box center [899, 56] width 342 height 15
click at [821, 115] on span "Reconcile e-payments" at bounding box center [808, 117] width 163 height 14
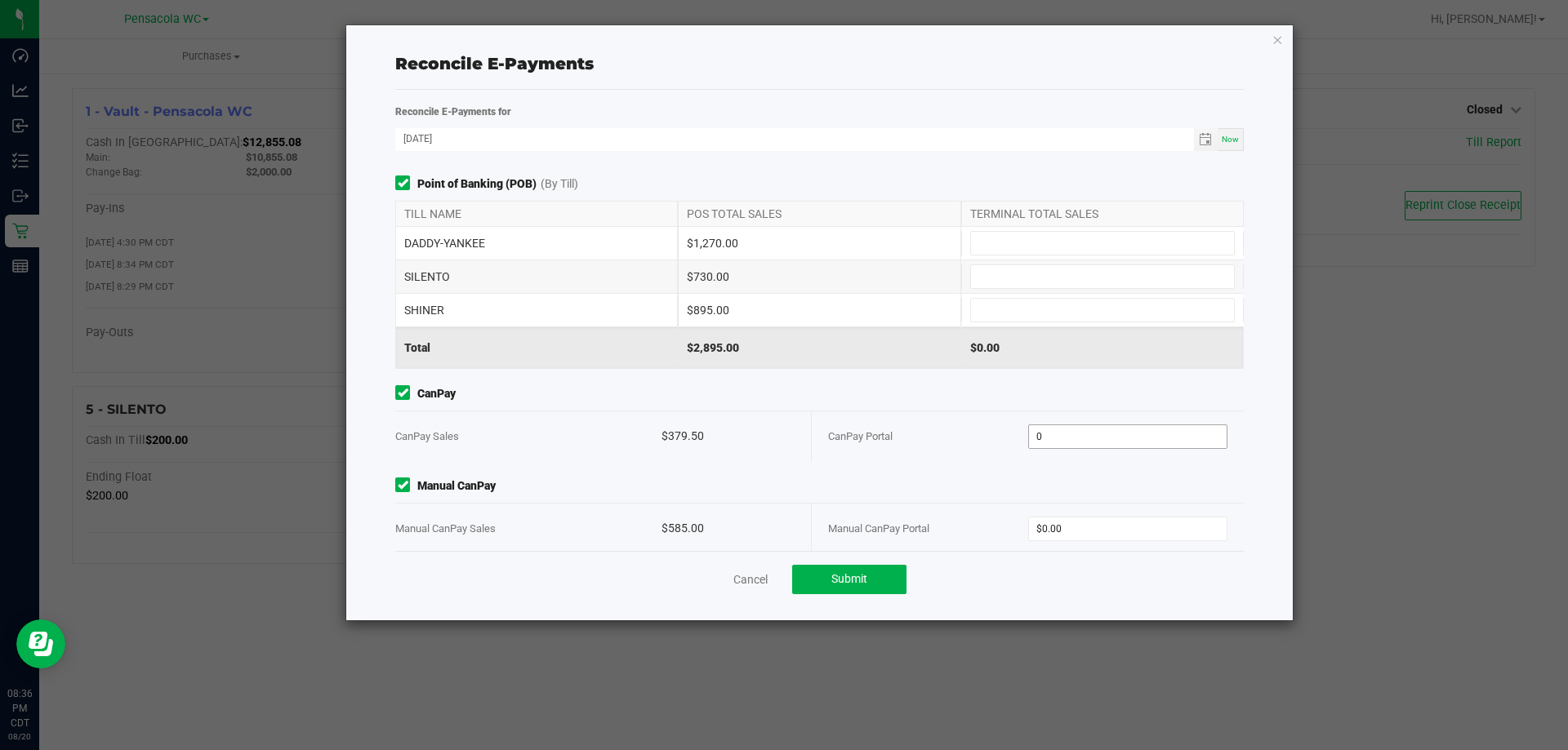
click at [1043, 430] on input "0" at bounding box center [1128, 436] width 198 height 23
type input "$379.50"
click at [1097, 529] on input "0" at bounding box center [1128, 529] width 198 height 23
type input "$585.00"
click at [976, 239] on input at bounding box center [1102, 242] width 263 height 23
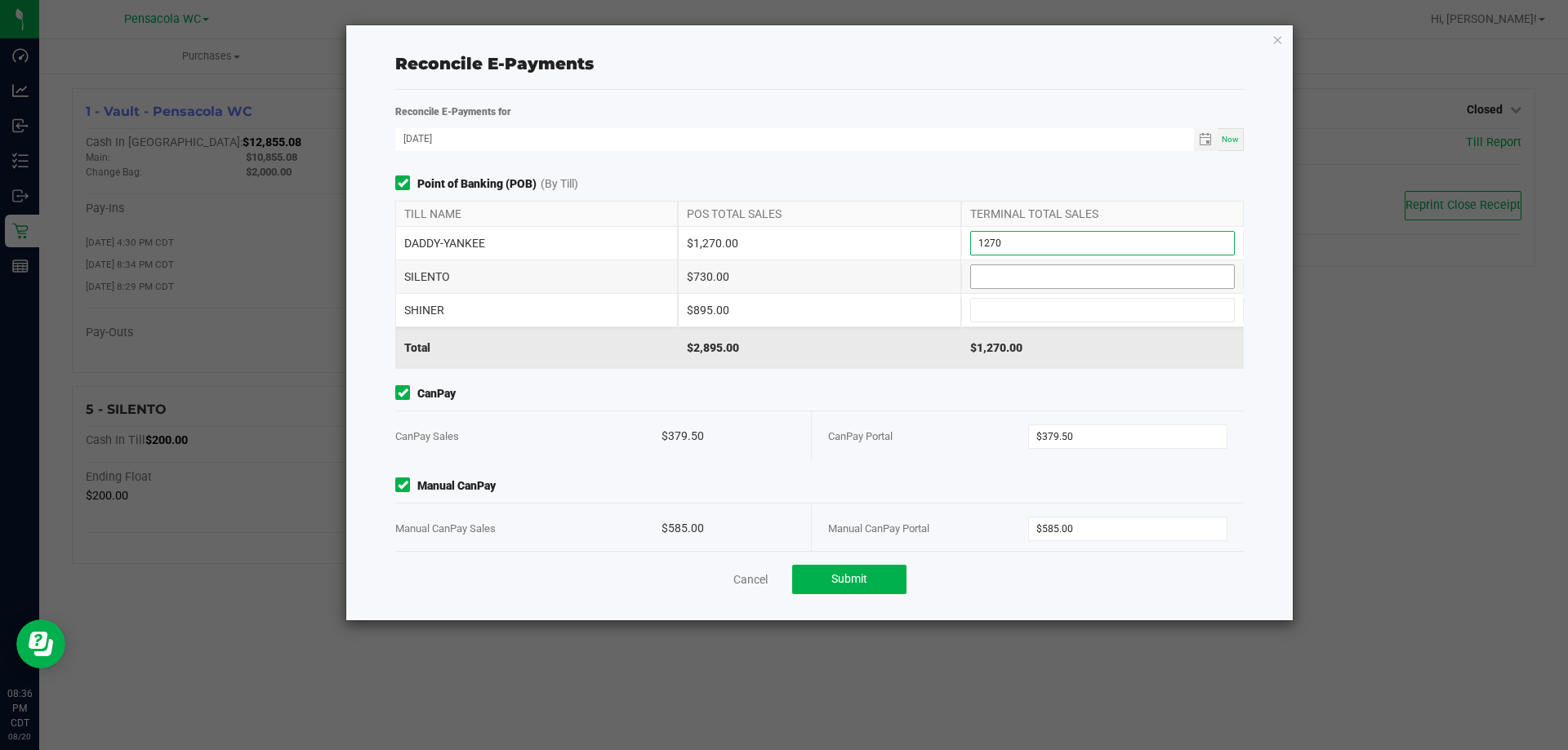
type input "$1,270.00"
click at [1004, 273] on input at bounding box center [1102, 276] width 263 height 23
type input "$730.00"
click at [1035, 314] on input at bounding box center [1102, 310] width 263 height 23
type input "$895.00"
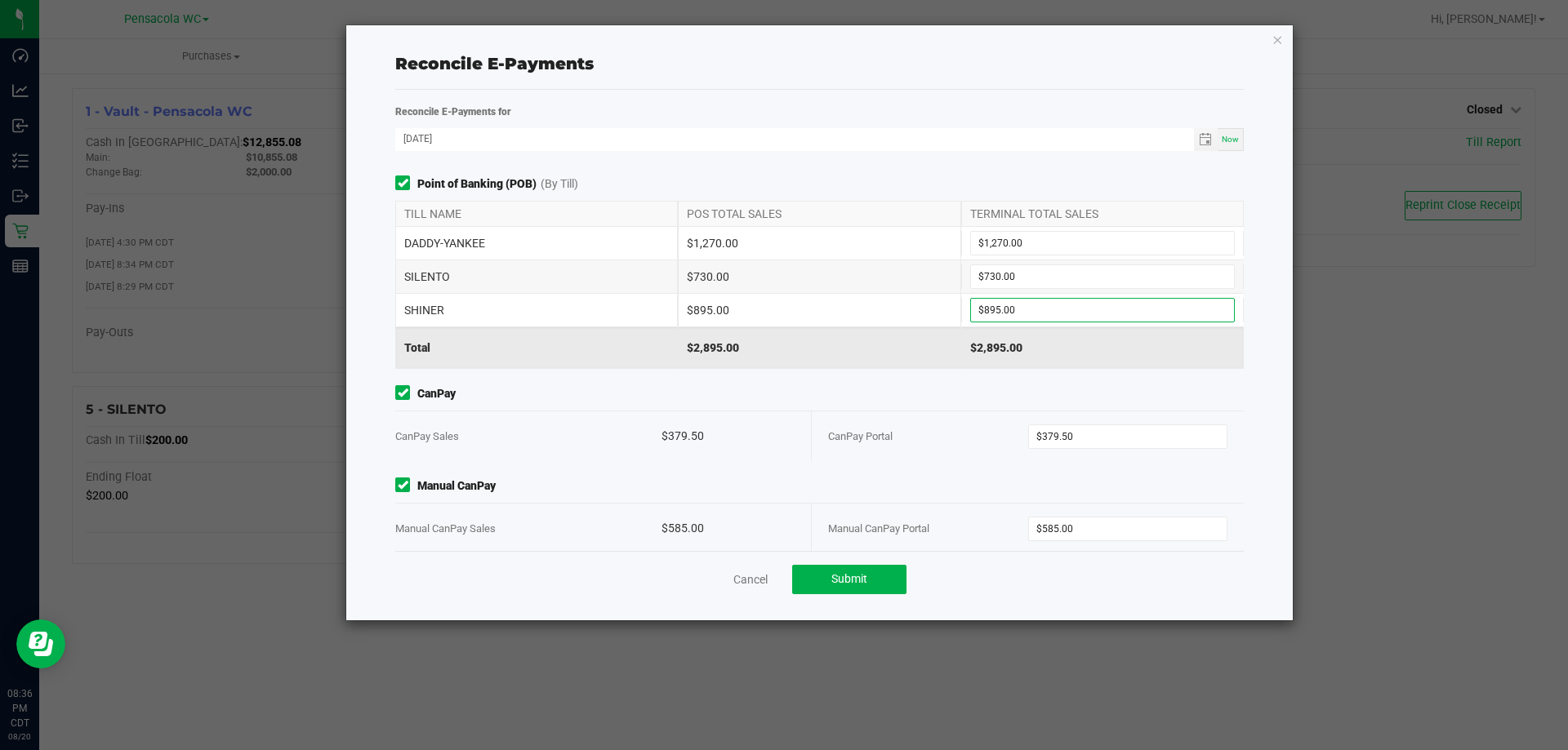
click at [692, 317] on div "$895.00" at bounding box center [819, 310] width 283 height 33
click at [893, 570] on button "Submit" at bounding box center [849, 579] width 114 height 29
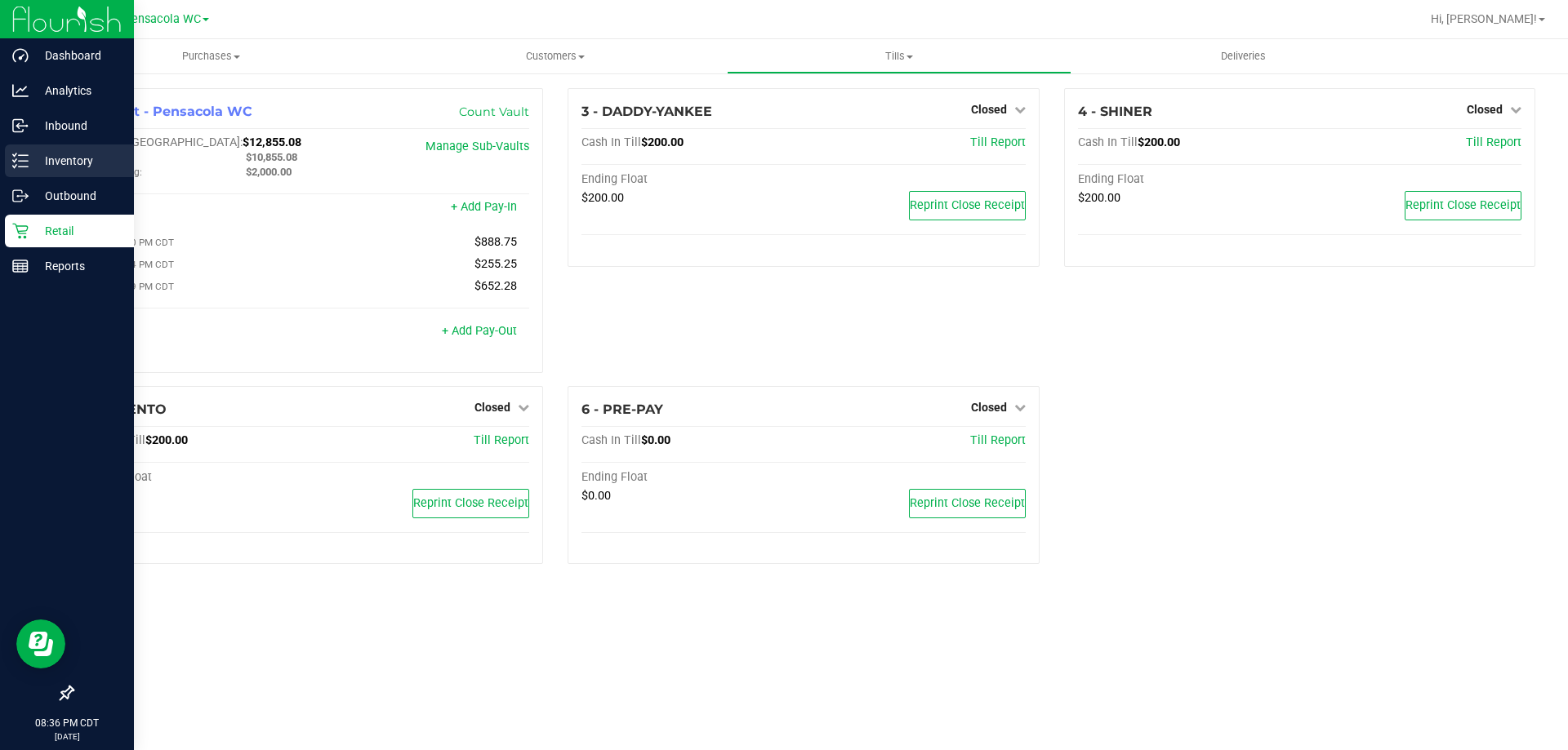
click at [12, 169] on div "Inventory" at bounding box center [70, 160] width 129 height 33
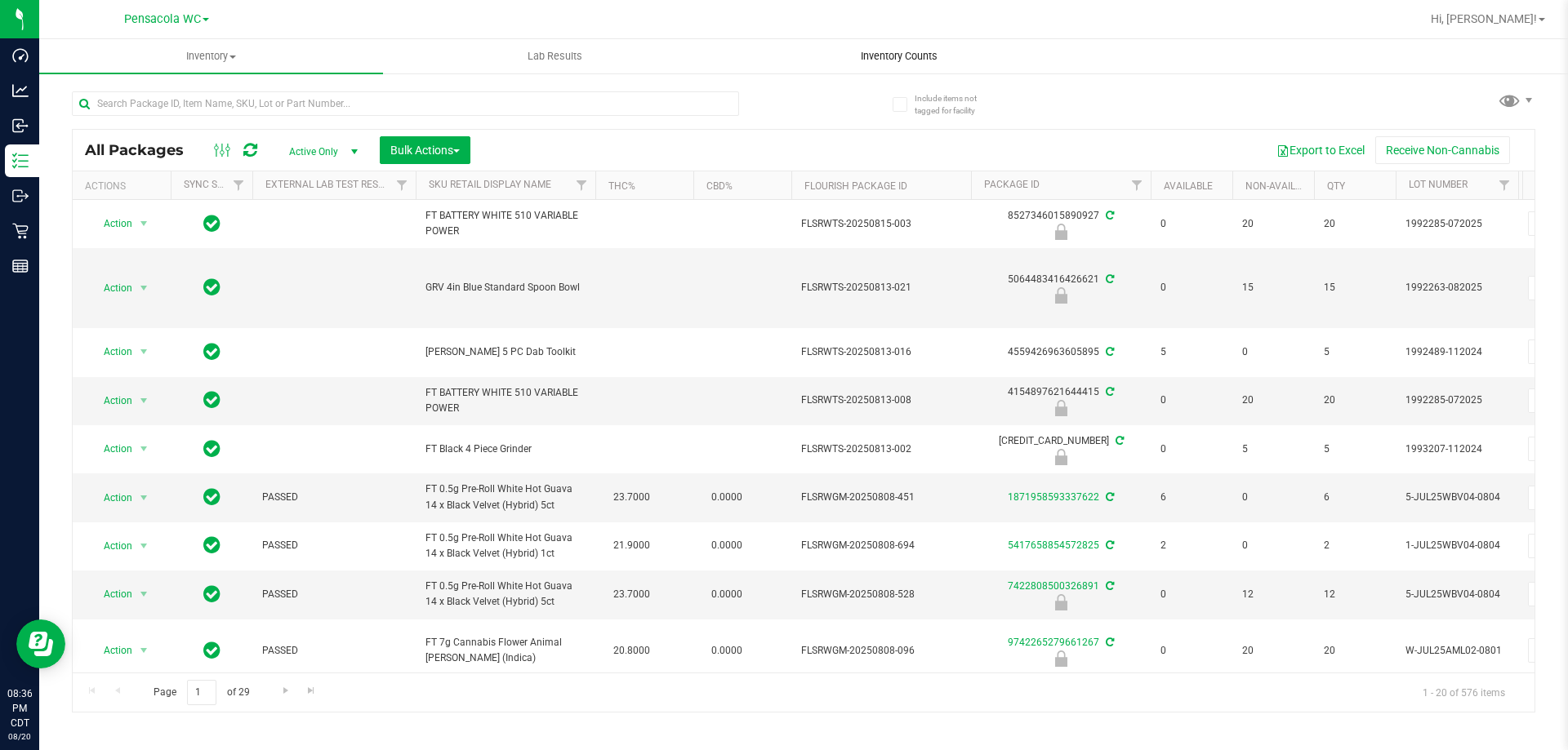
click at [919, 55] on span "Inventory Counts" at bounding box center [899, 56] width 121 height 15
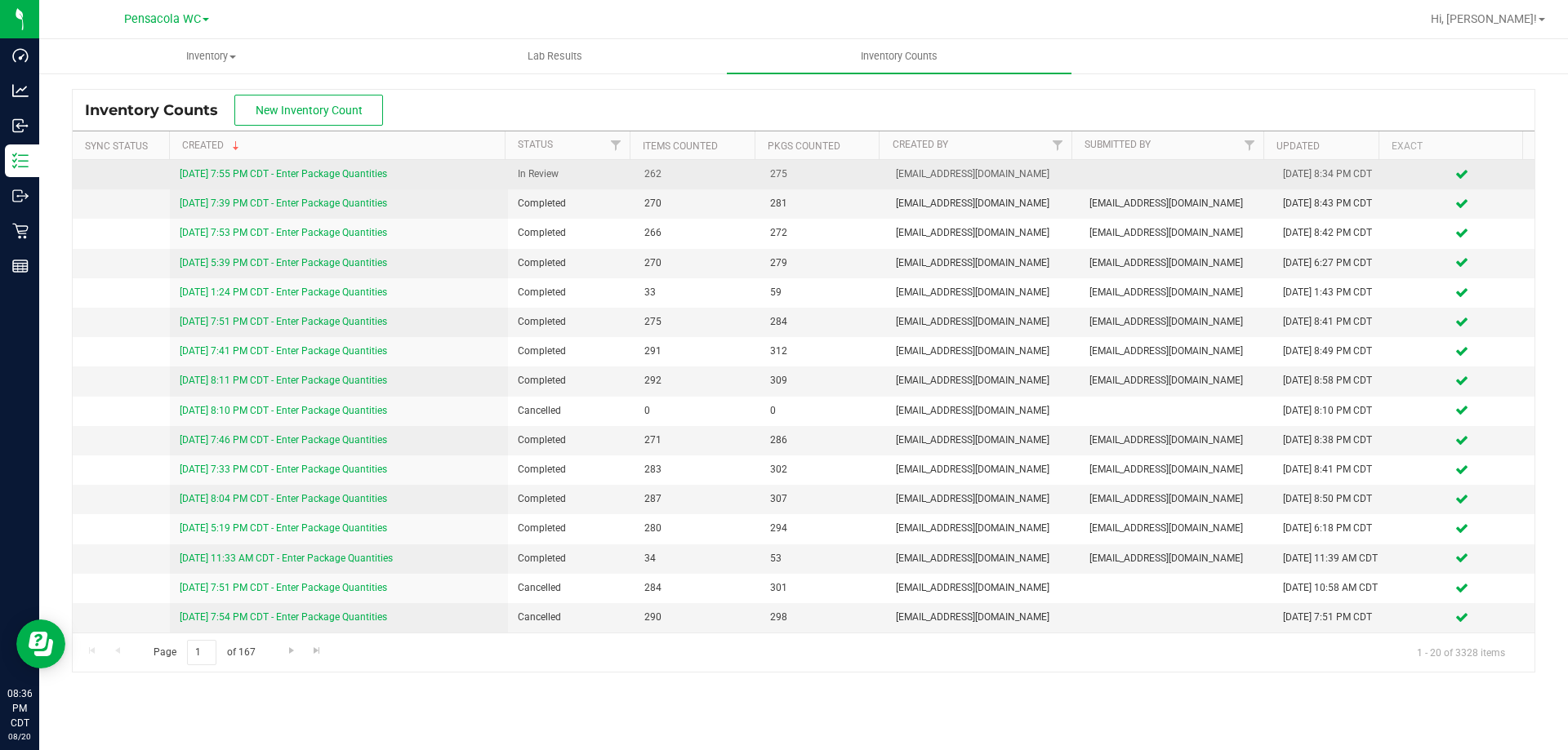
click at [298, 174] on link "8/20/25 7:55 PM CDT - Enter Package Quantities" at bounding box center [283, 174] width 207 height 12
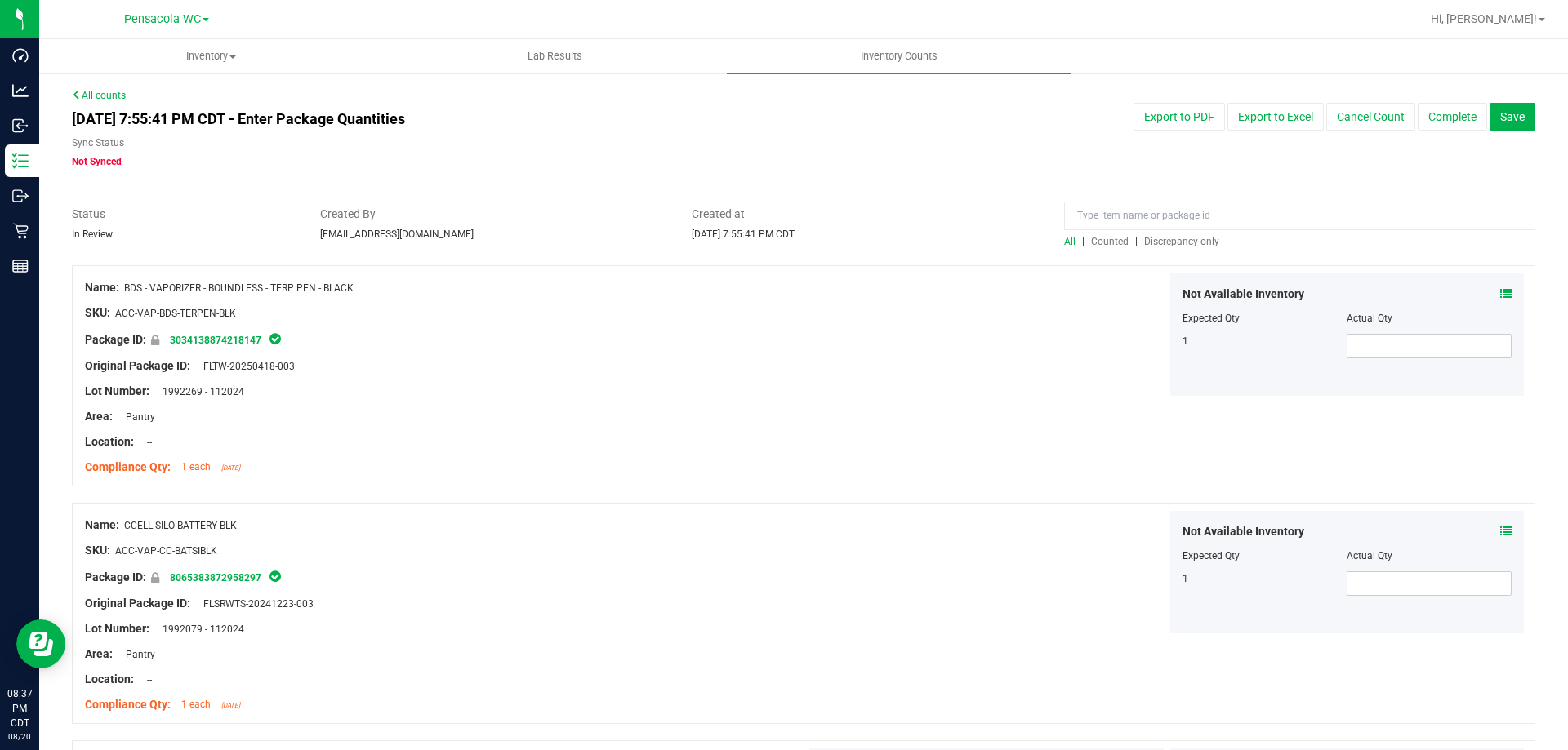
click at [1177, 240] on span "Discrepancy only" at bounding box center [1182, 242] width 76 height 12
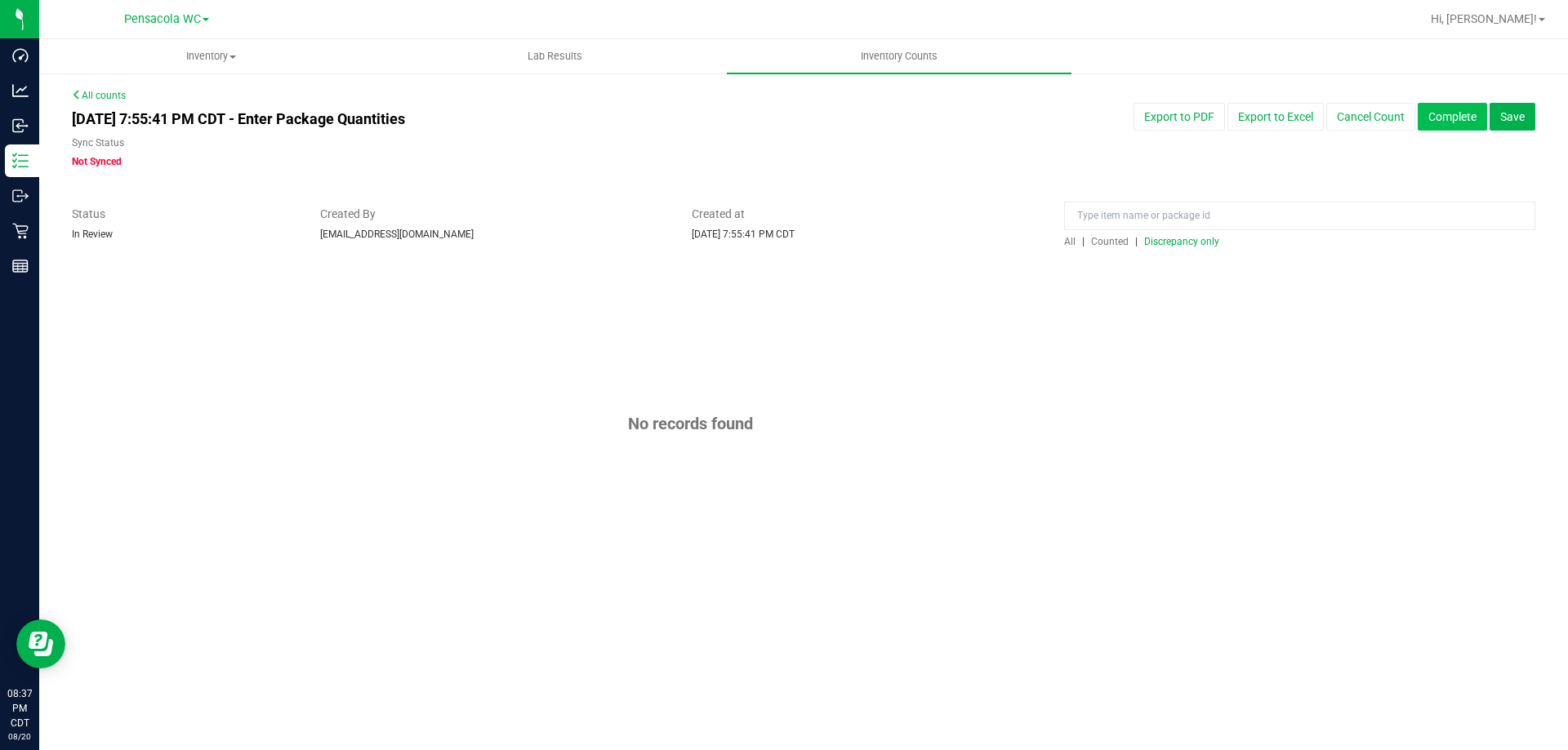
click at [1457, 112] on button "Complete" at bounding box center [1452, 117] width 70 height 28
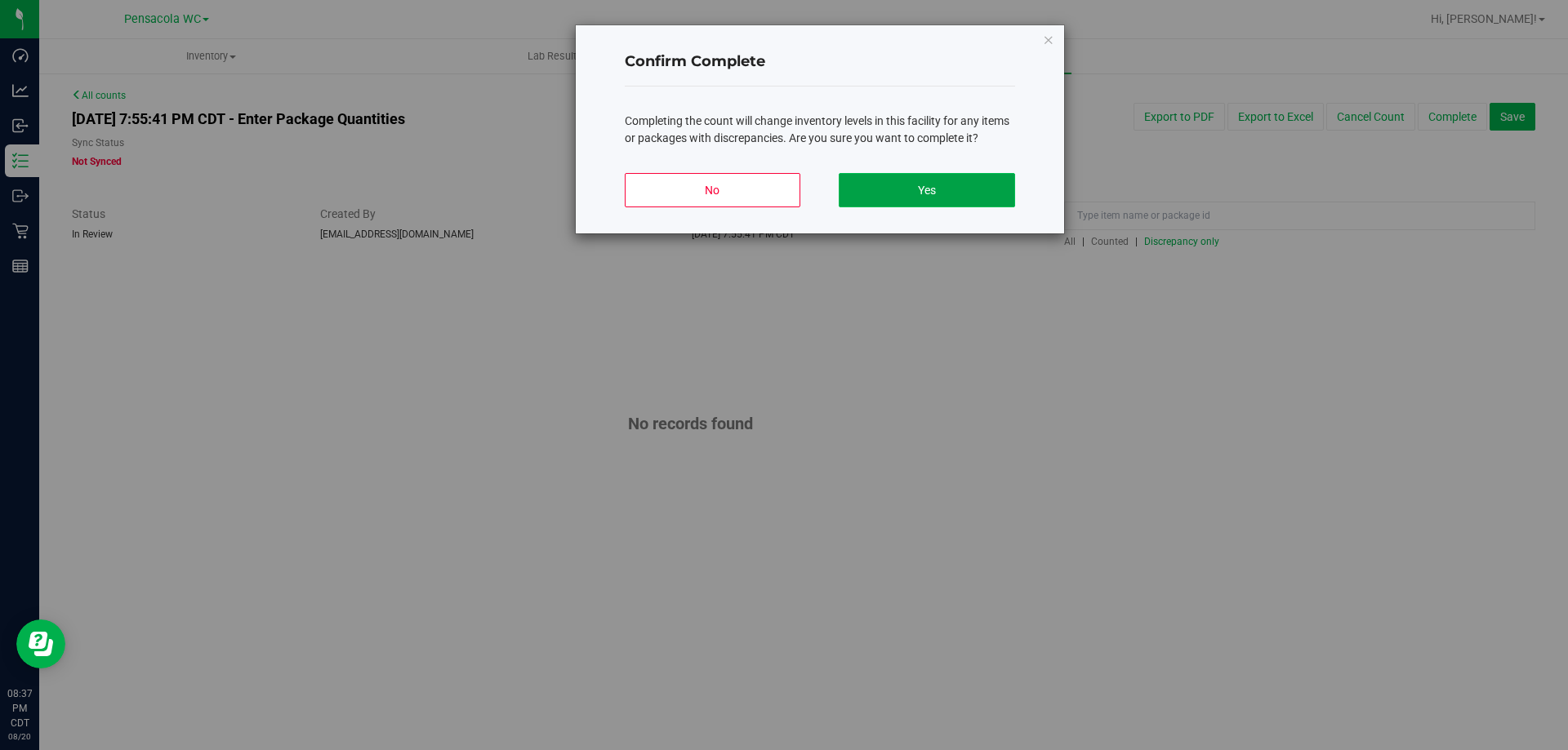
click at [991, 181] on button "Yes" at bounding box center [926, 190] width 175 height 34
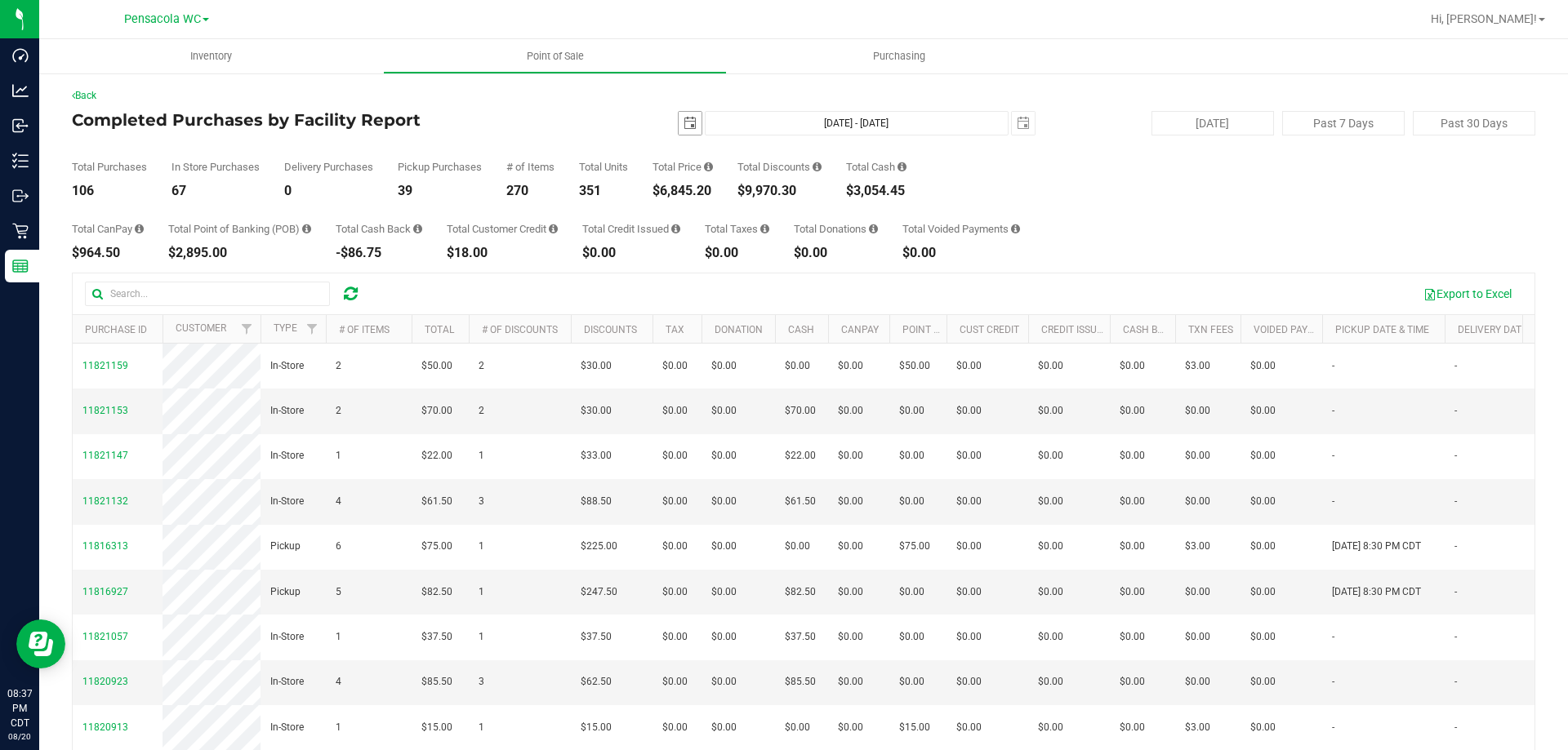
click at [683, 125] on span "select" at bounding box center [690, 123] width 13 height 13
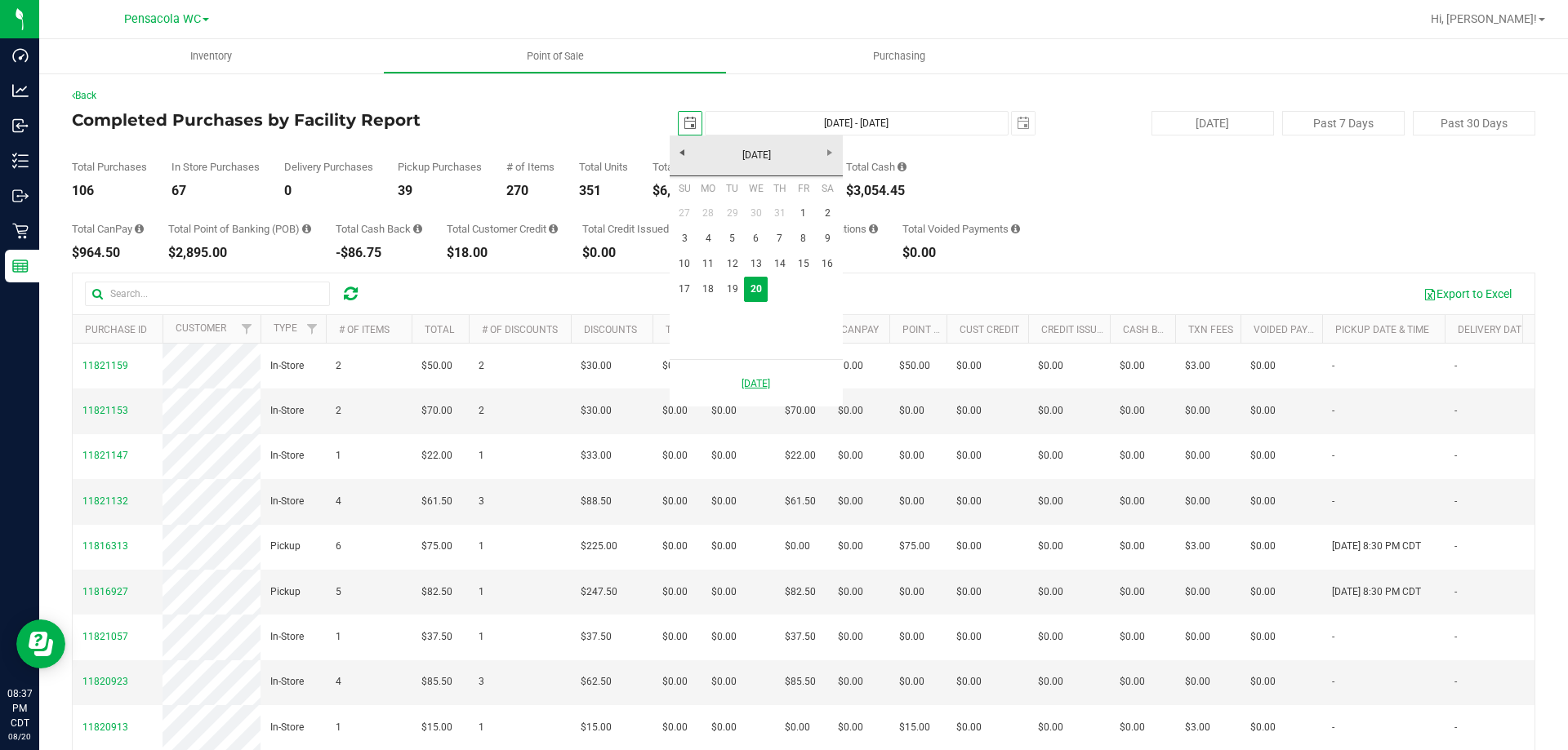
scroll to position [0, 41]
click at [712, 280] on link "18" at bounding box center [708, 289] width 24 height 25
type input "[DATE]"
type input "[DATE] - [DATE]"
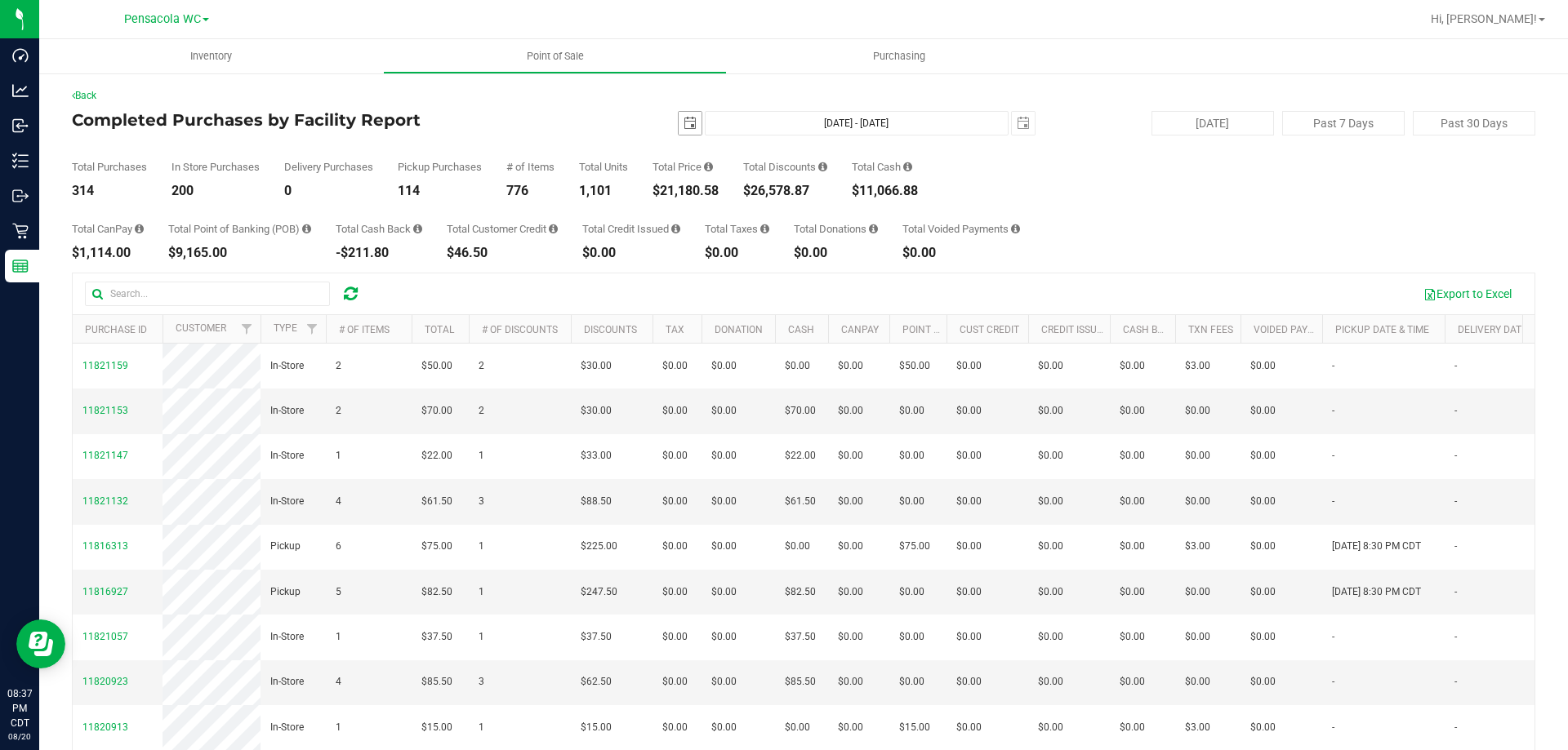
click at [683, 117] on span "select" at bounding box center [690, 123] width 13 height 13
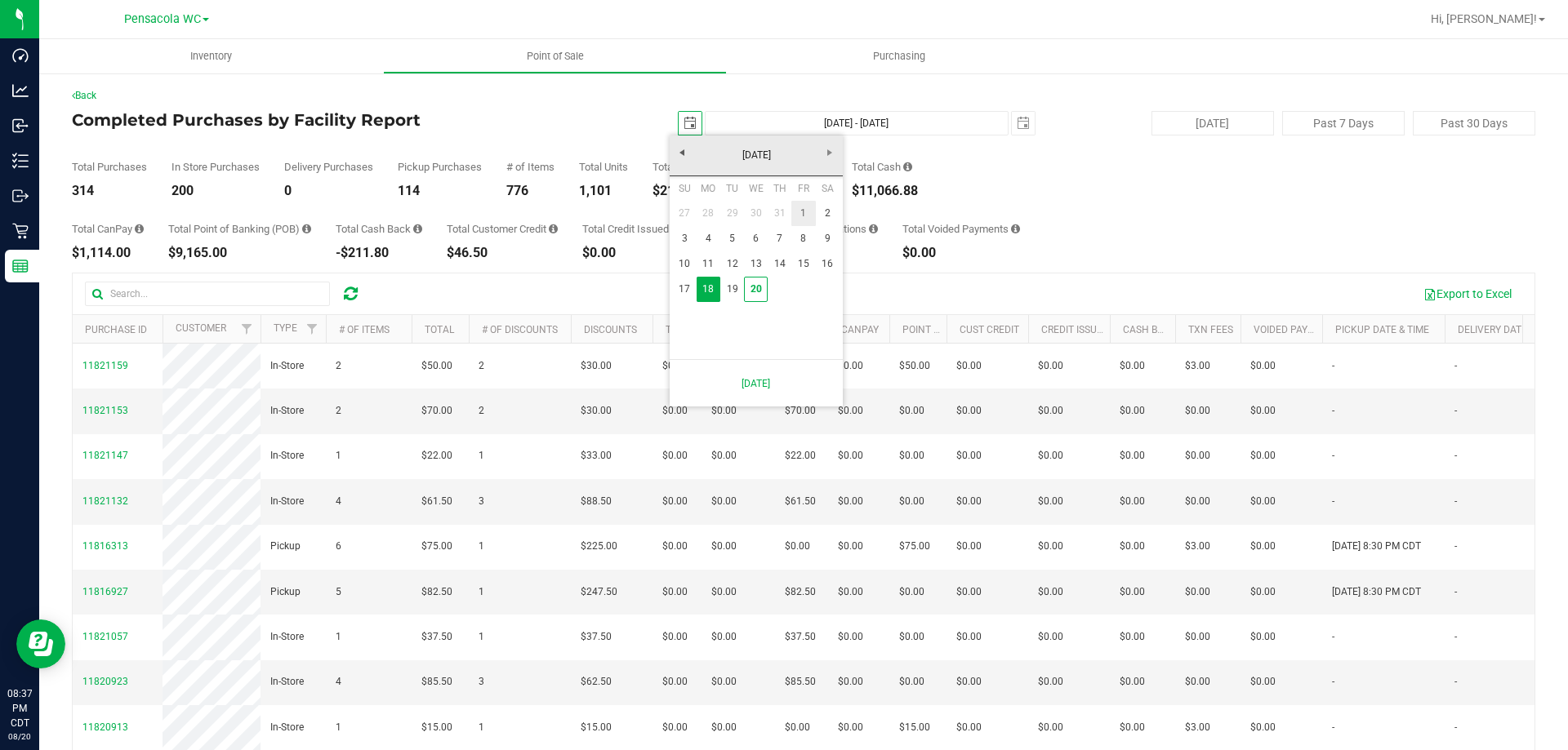
click at [806, 205] on link "1" at bounding box center [803, 213] width 24 height 25
type input "[DATE]"
type input "[DATE] - [DATE]"
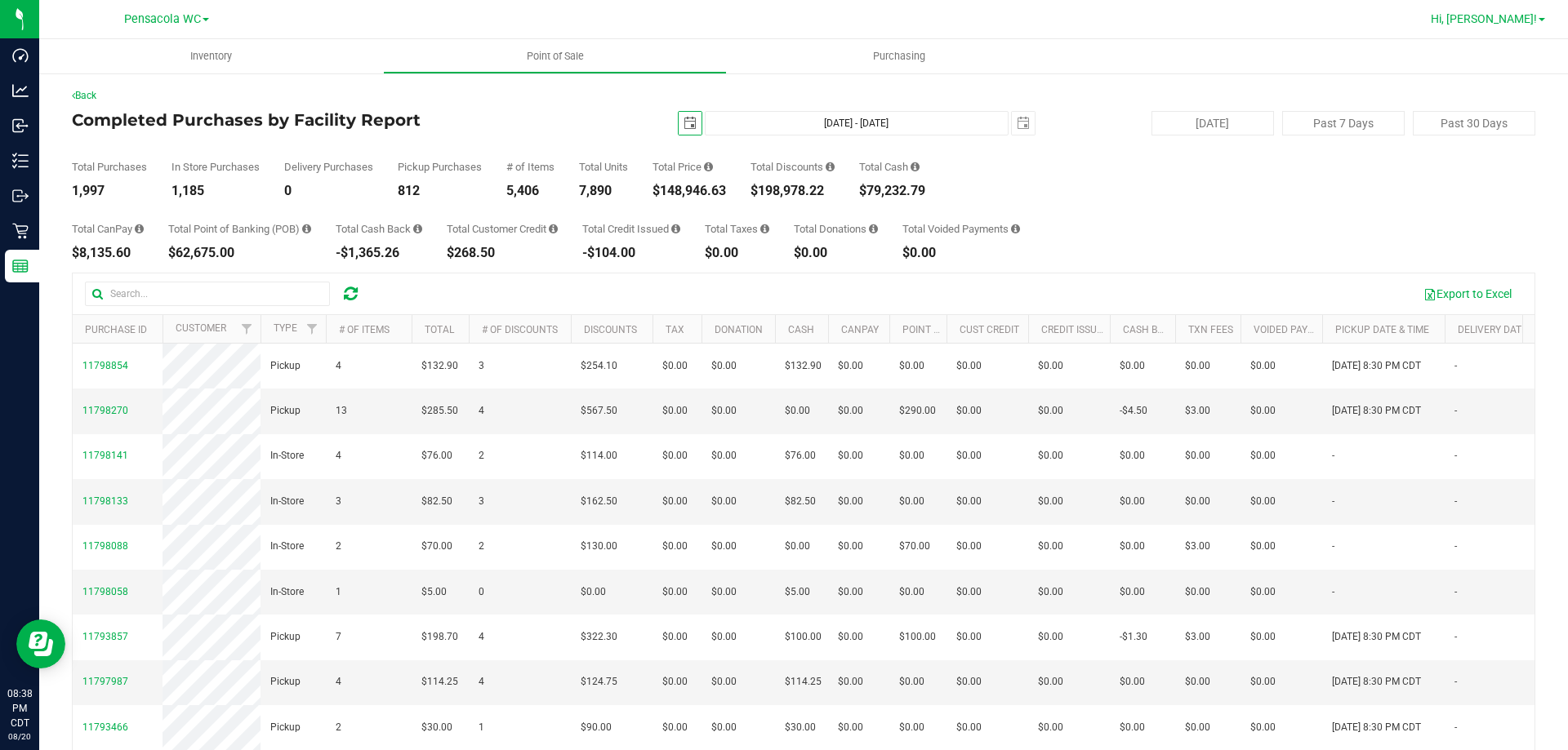
click at [1489, 13] on span "Hi, [PERSON_NAME]!" at bounding box center [1484, 19] width 106 height 13
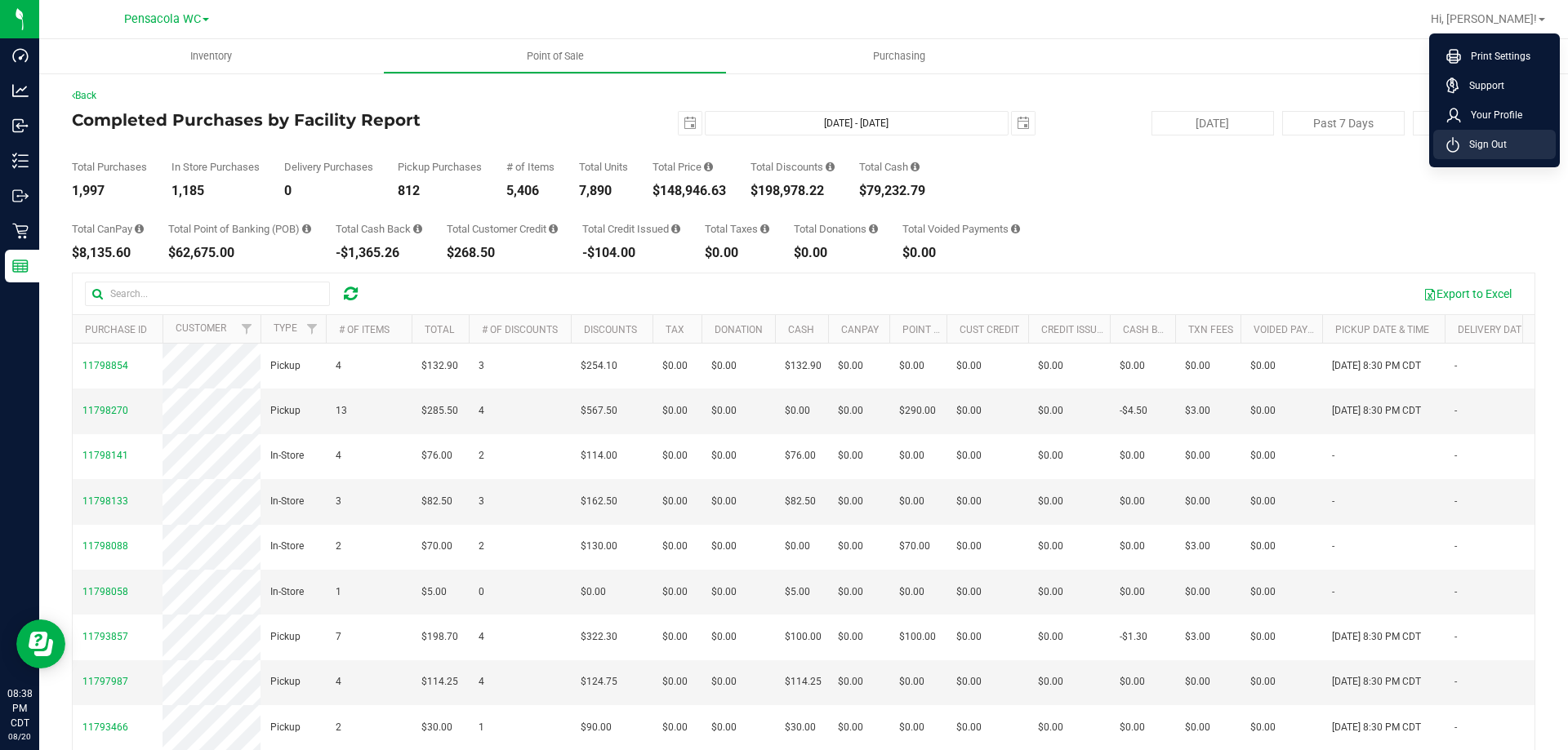
click at [1492, 143] on span "Sign Out" at bounding box center [1483, 143] width 47 height 16
